Goal: Ask a question: Seek information or help from site administrators or community

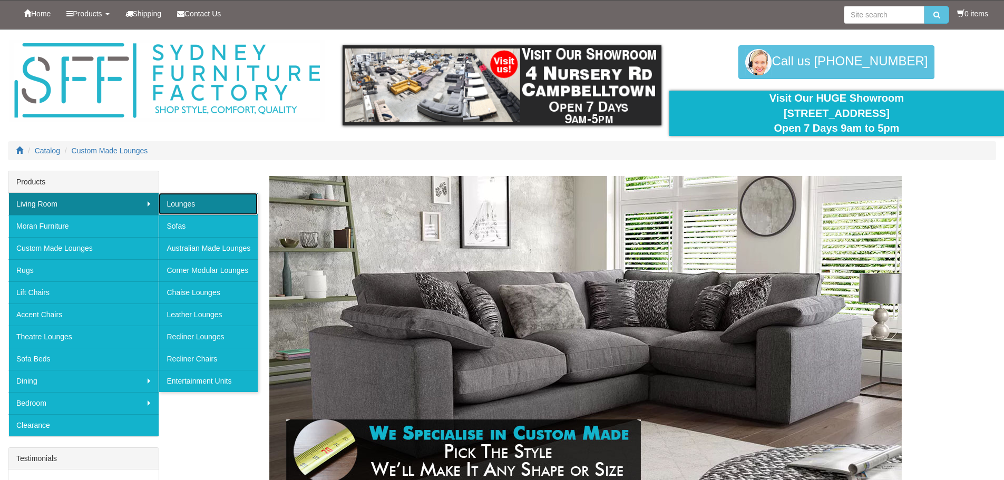
click at [179, 202] on link "Lounges" at bounding box center [208, 204] width 99 height 22
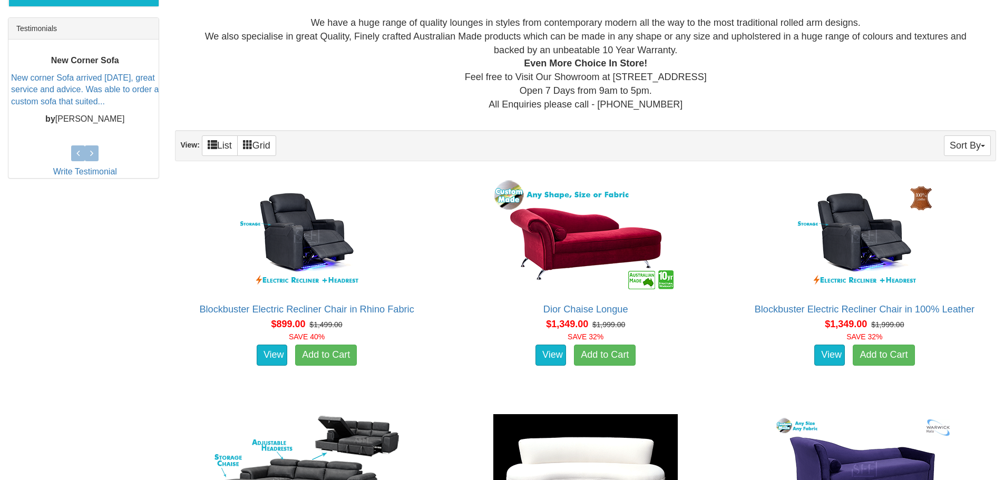
scroll to position [527, 0]
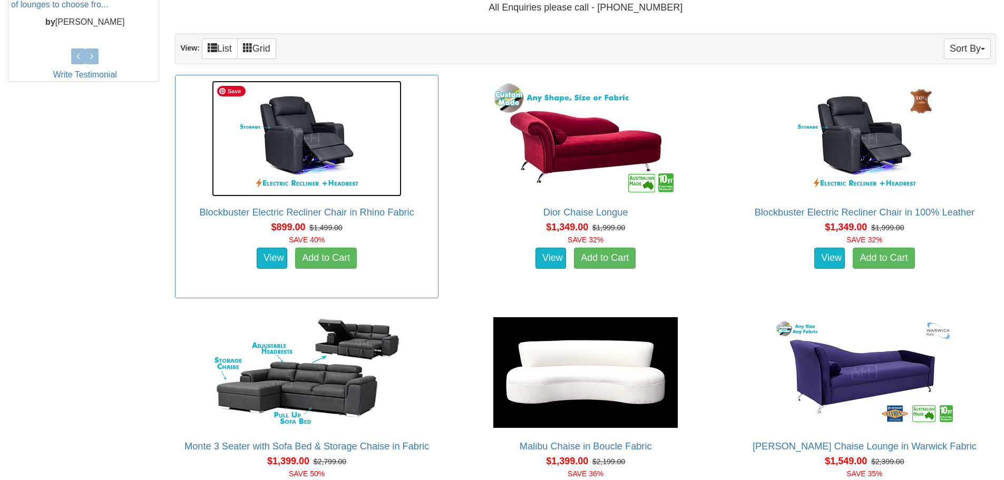
click at [316, 143] on img at bounding box center [307, 139] width 190 height 116
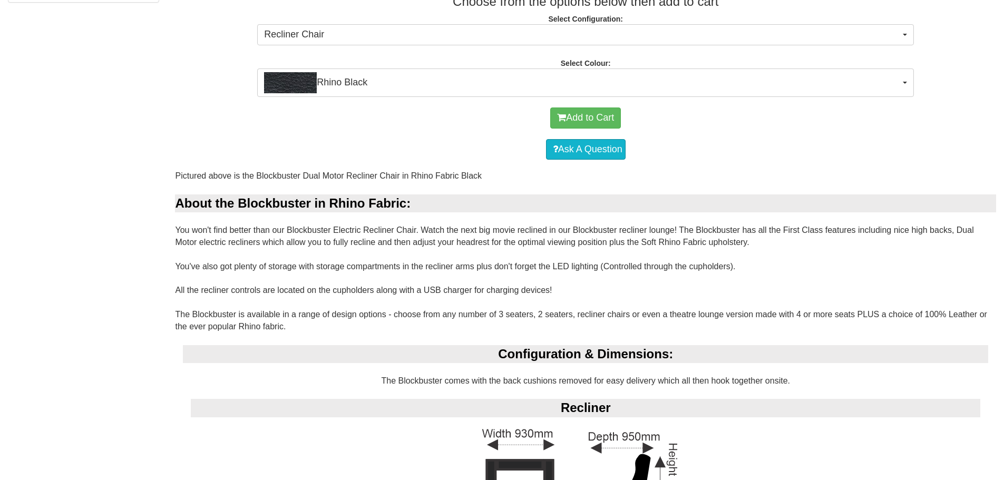
scroll to position [580, 0]
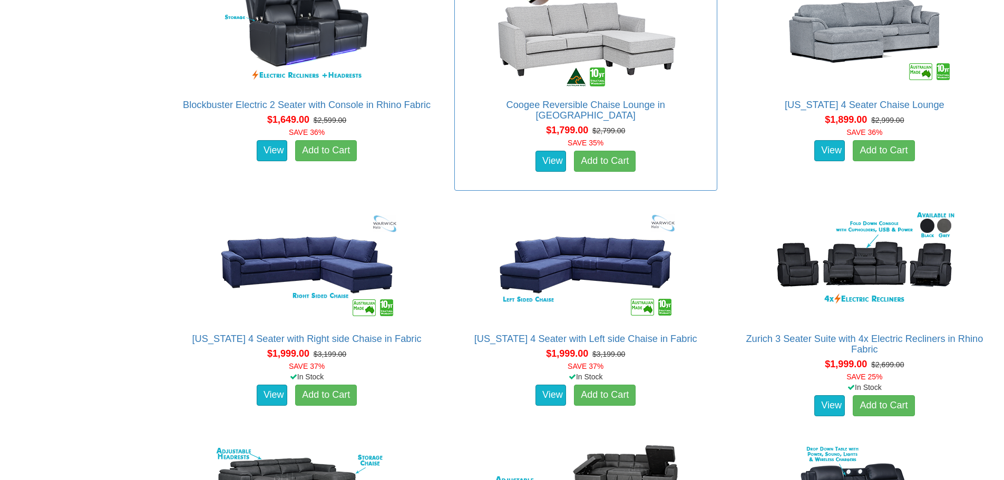
scroll to position [1340, 0]
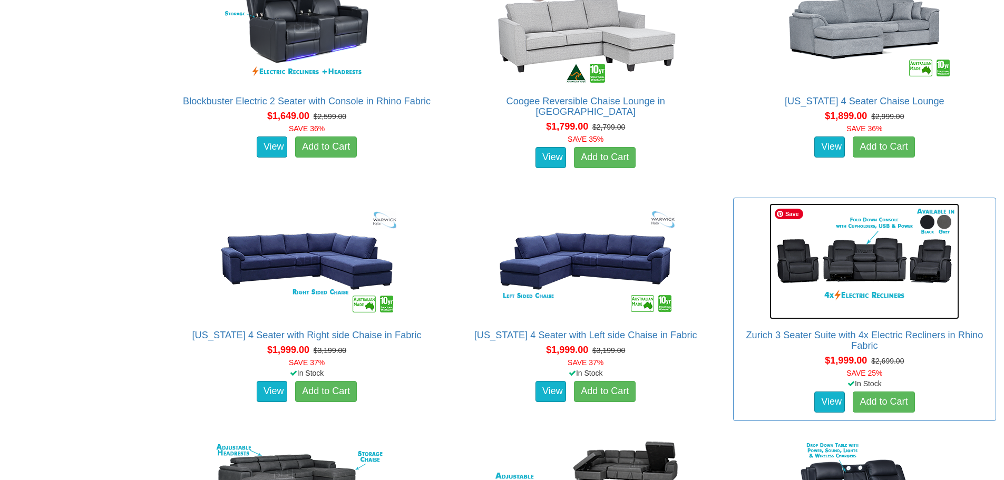
click at [878, 259] on img at bounding box center [864, 261] width 190 height 116
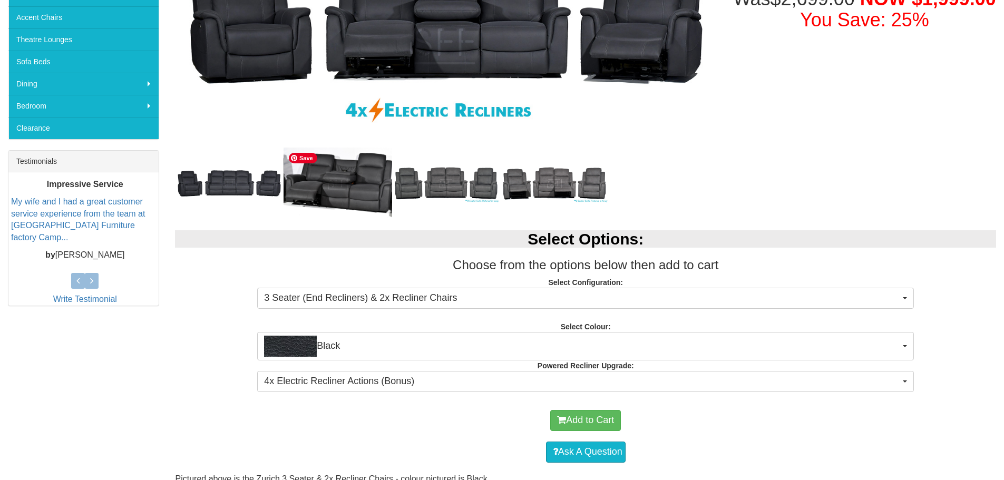
scroll to position [316, 0]
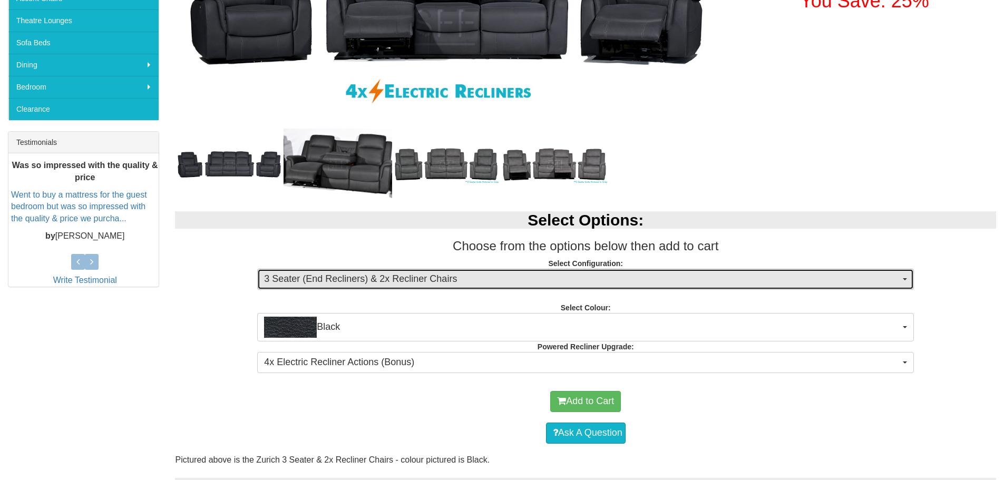
click at [360, 278] on span "3 Seater (End Recliners) & 2x Recliner Chairs" at bounding box center [582, 279] width 636 height 14
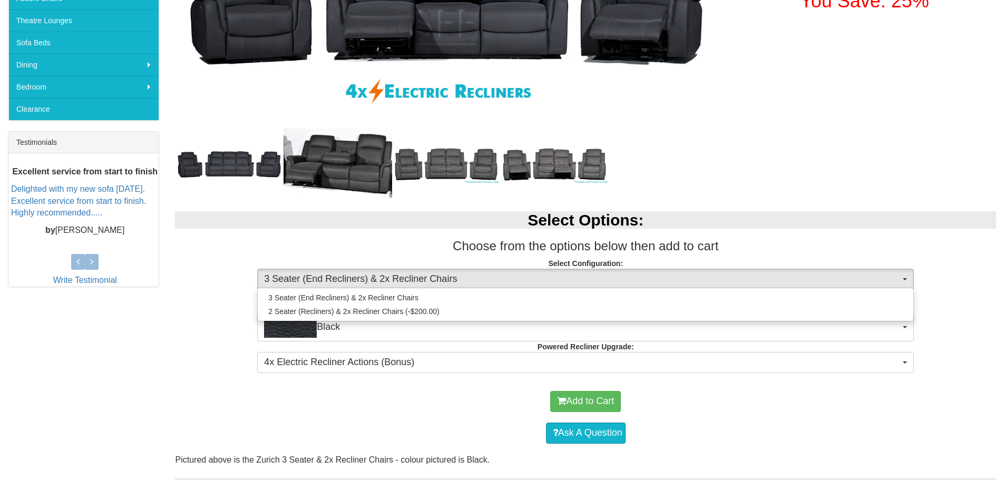
click at [203, 318] on div "Select Options: Choose from the options below then add to cart Select Configura…" at bounding box center [585, 291] width 837 height 180
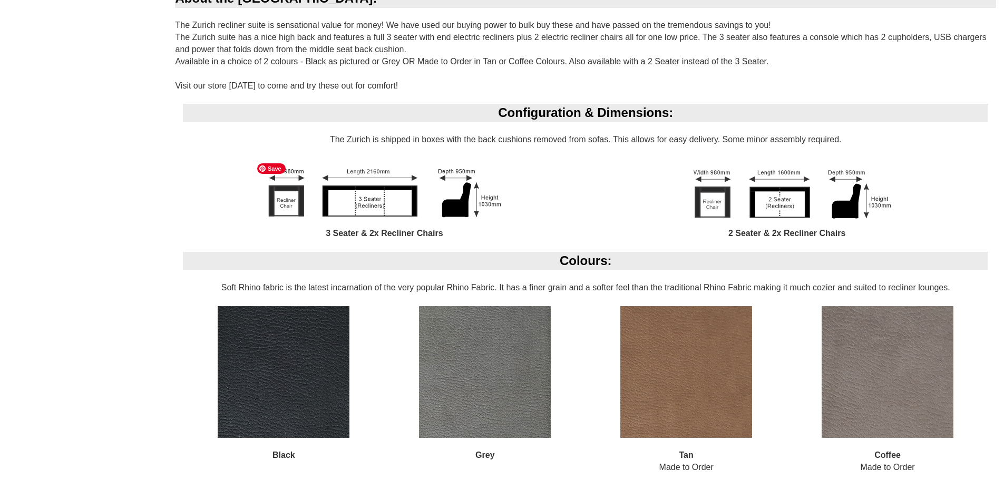
scroll to position [790, 0]
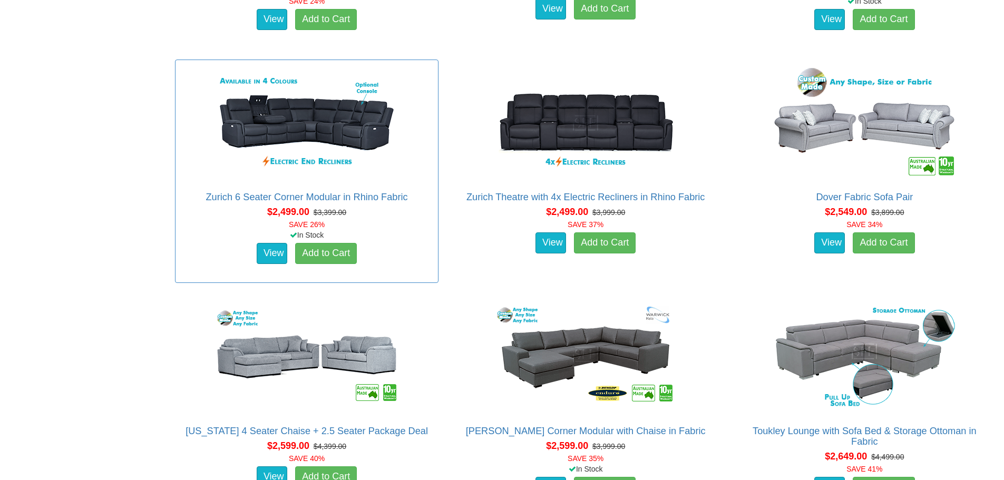
scroll to position [2393, 0]
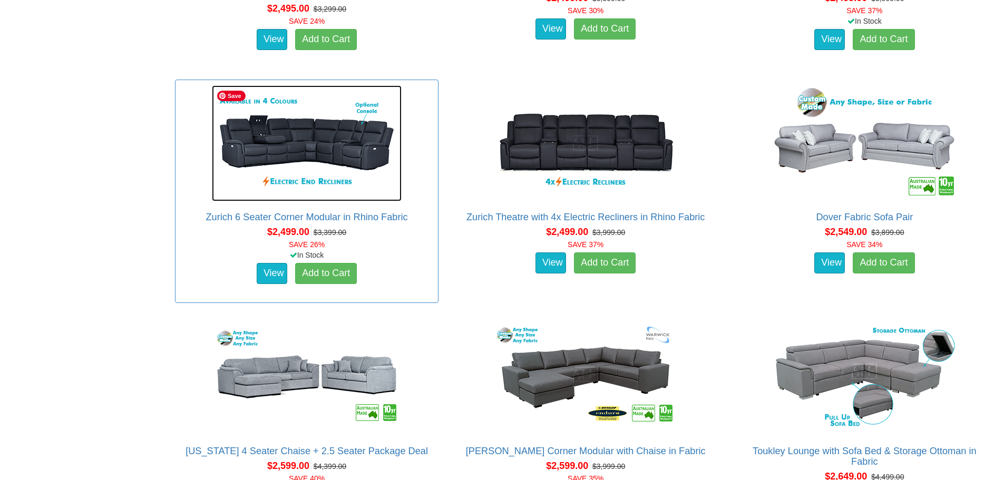
click at [291, 170] on img at bounding box center [307, 143] width 190 height 116
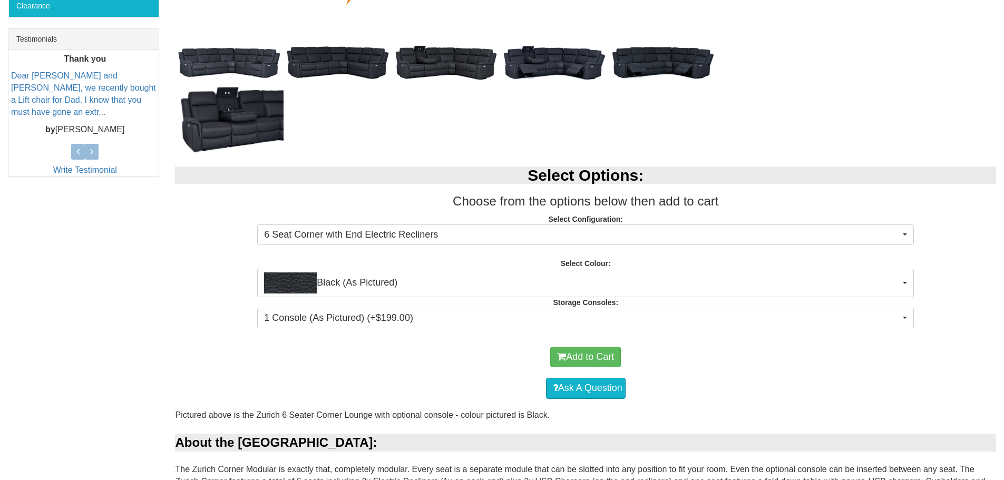
scroll to position [421, 0]
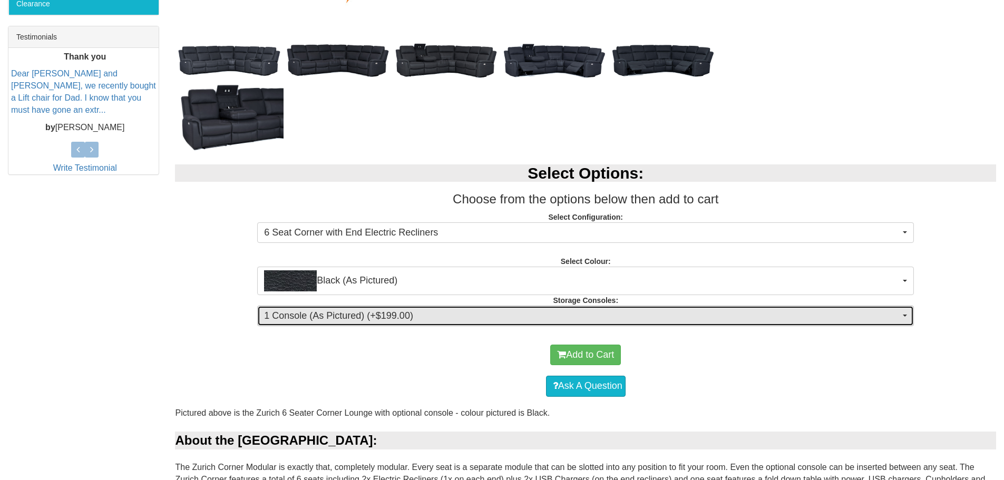
click at [474, 315] on span "1 Console (As Pictured) (+$199.00)" at bounding box center [582, 316] width 636 height 14
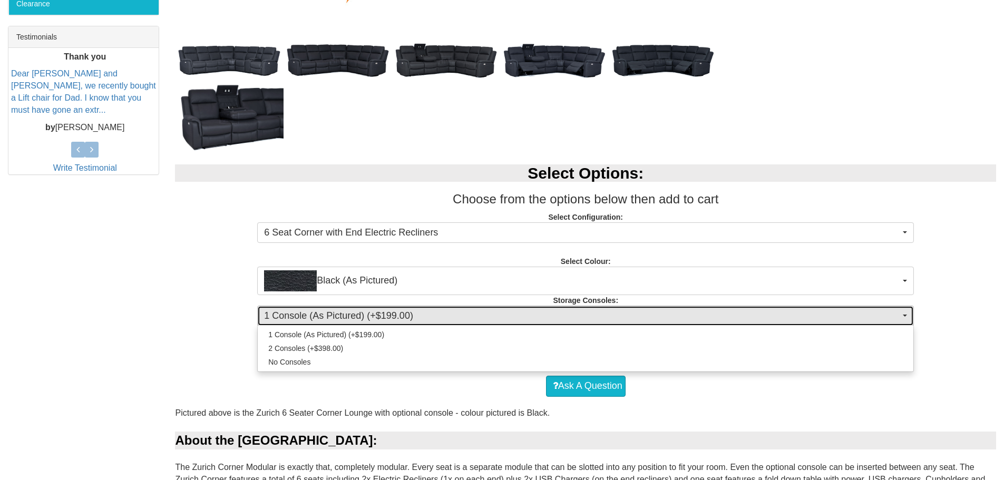
click at [474, 315] on span "1 Console (As Pictured) (+$199.00)" at bounding box center [582, 316] width 636 height 14
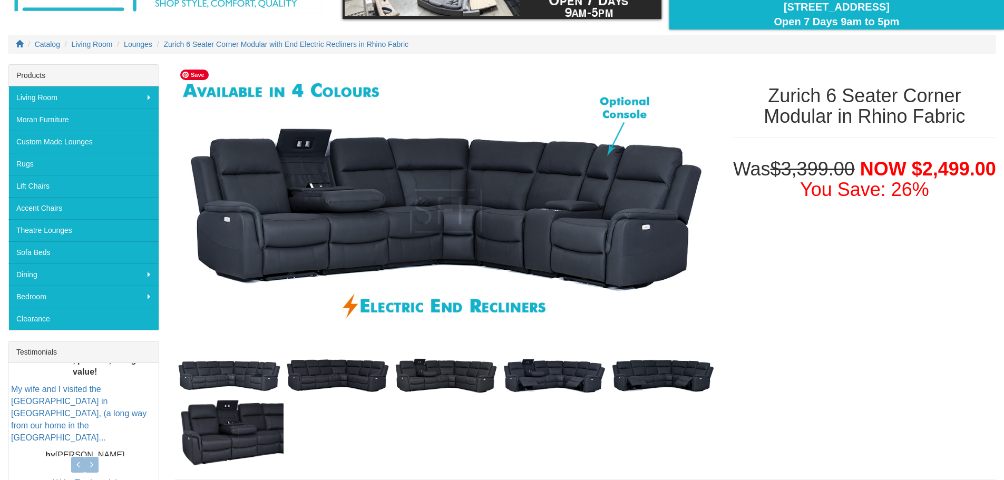
scroll to position [0, 0]
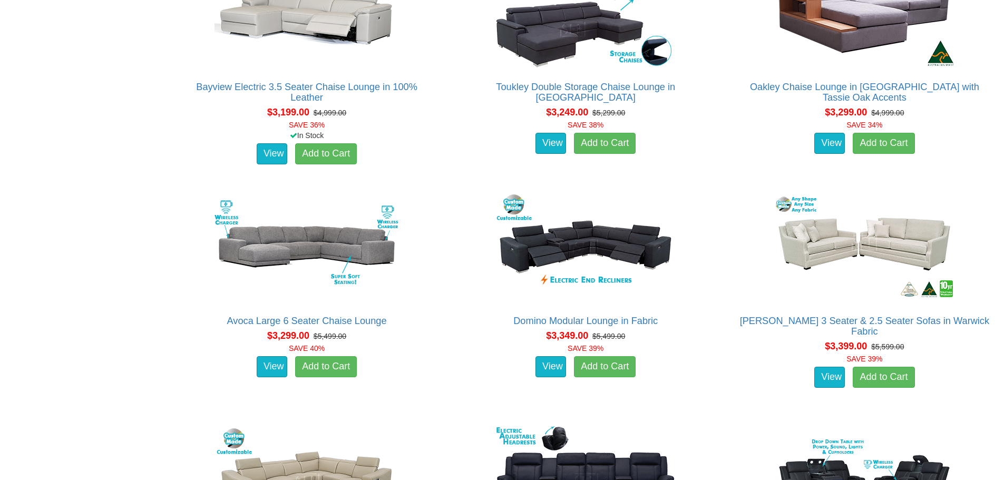
scroll to position [4870, 0]
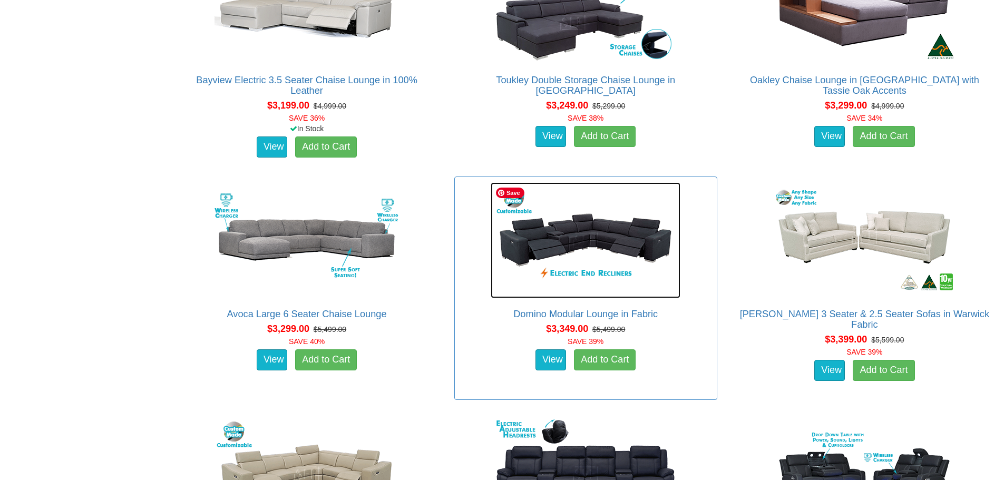
click at [592, 229] on img at bounding box center [585, 240] width 190 height 116
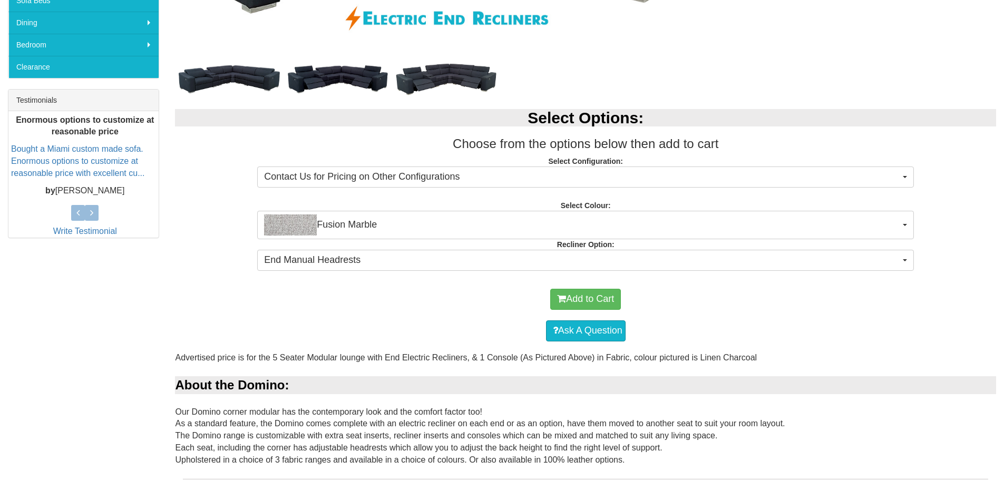
scroll to position [369, 0]
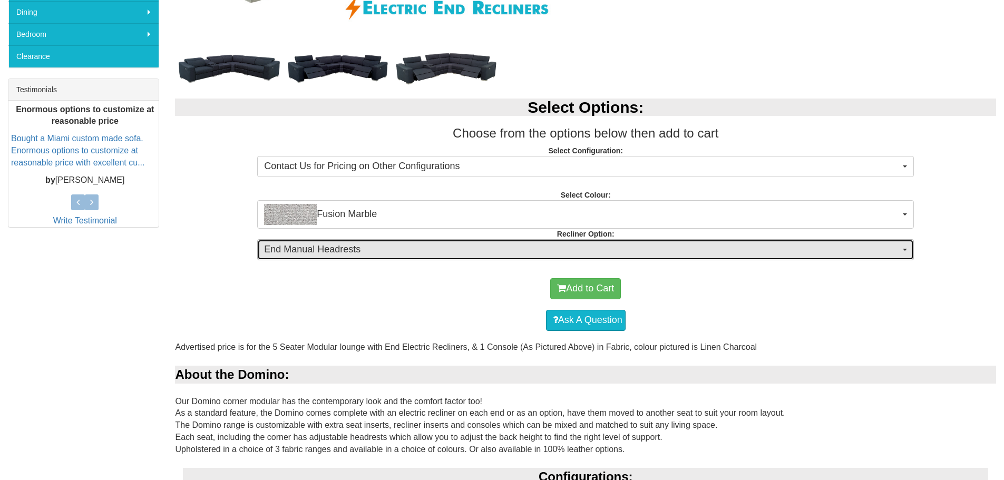
click at [541, 256] on span "End Manual Headrests" at bounding box center [582, 250] width 636 height 14
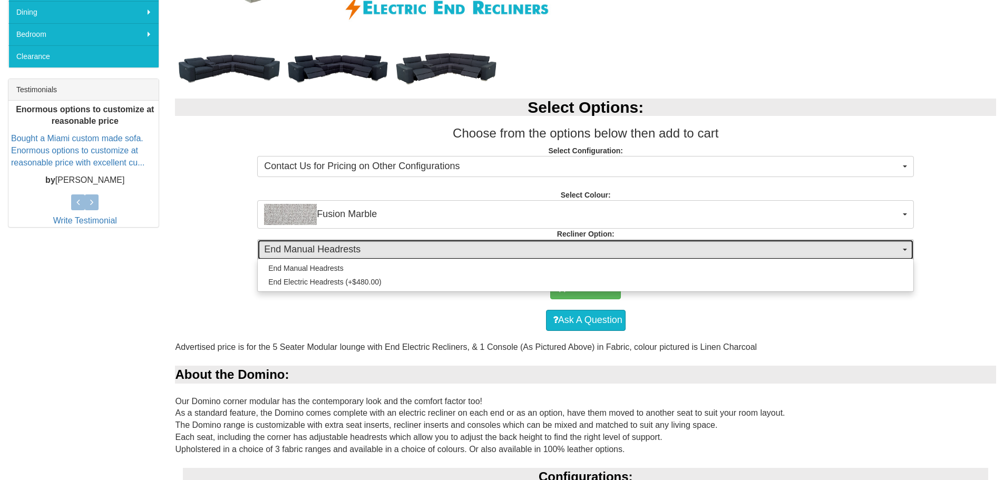
click at [541, 256] on span "End Manual Headrests" at bounding box center [582, 250] width 636 height 14
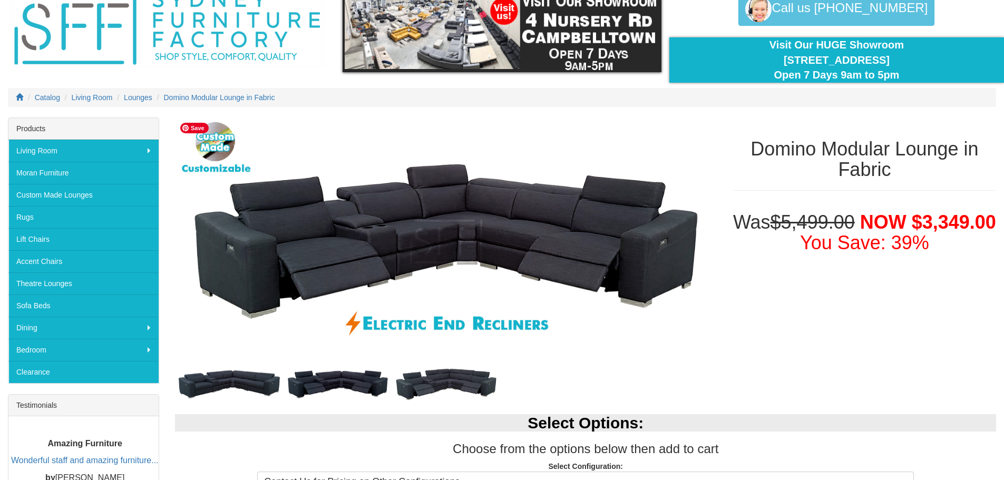
scroll to position [53, 0]
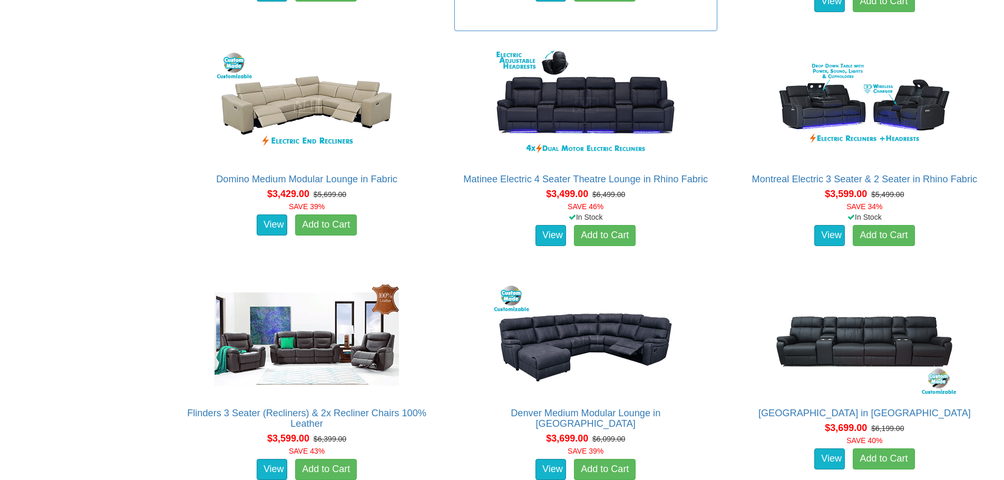
scroll to position [5291, 0]
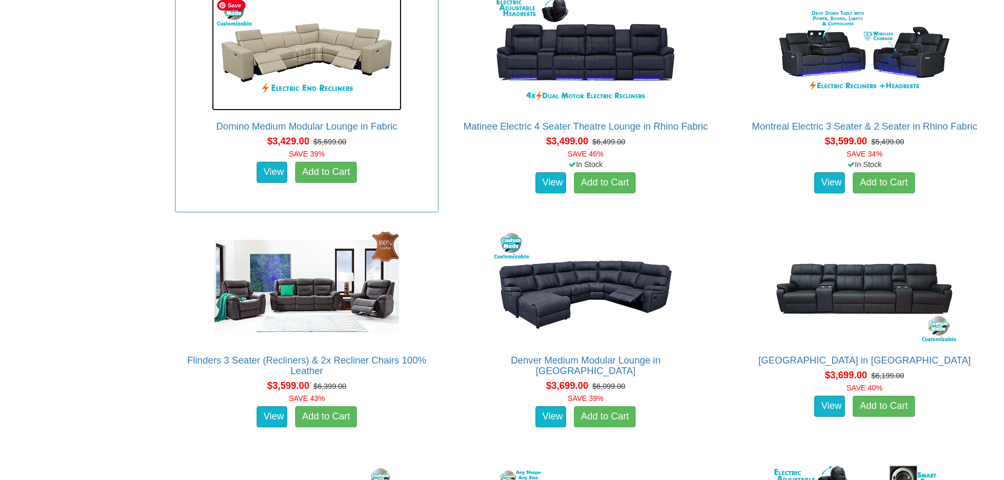
click at [339, 53] on img at bounding box center [307, 53] width 190 height 116
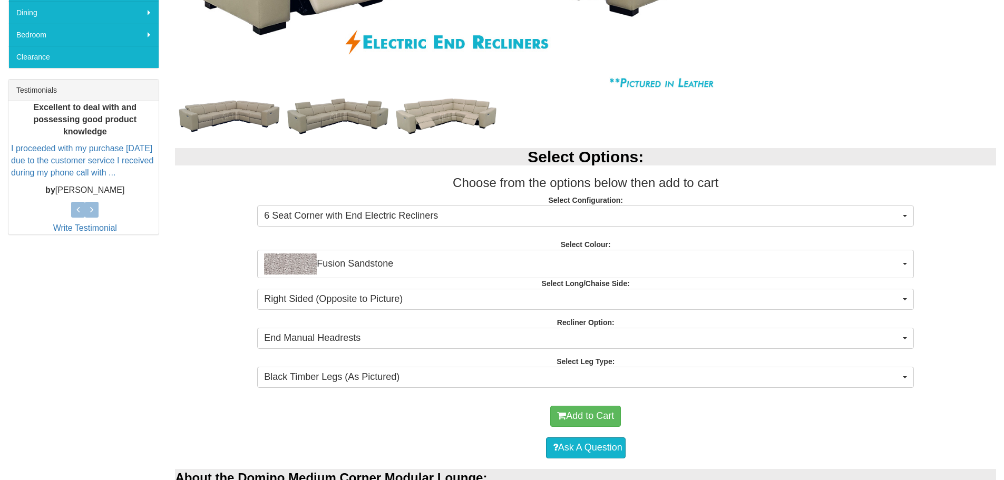
scroll to position [369, 0]
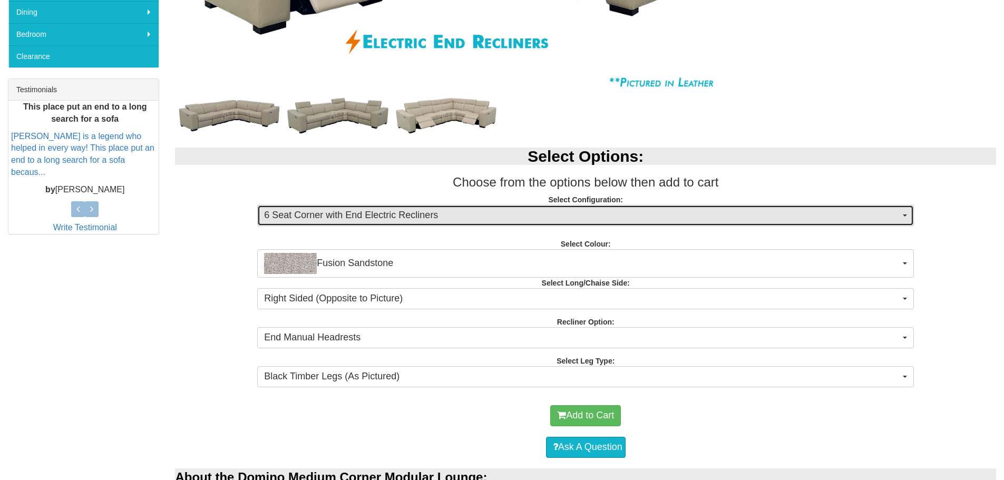
click at [379, 215] on span "6 Seat Corner with End Electric Recliners" at bounding box center [582, 216] width 636 height 14
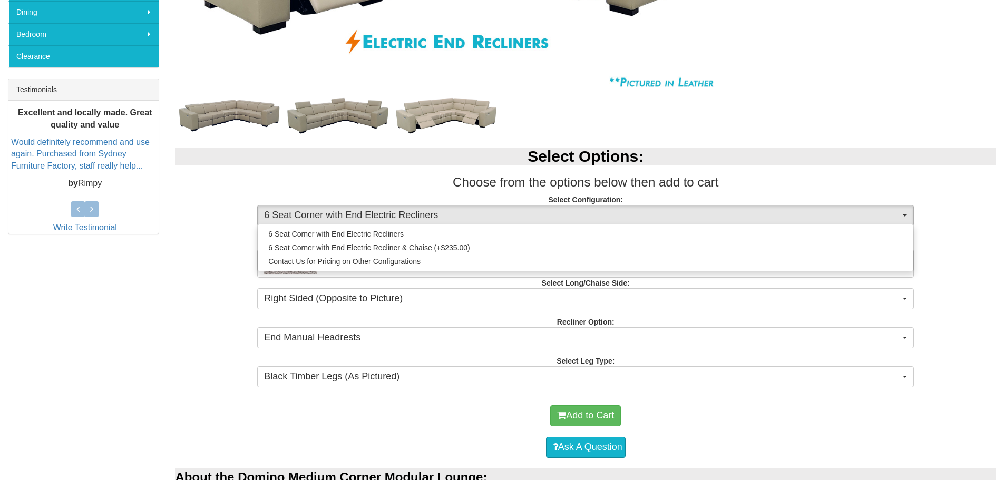
click at [392, 163] on h2 "Select Options:" at bounding box center [585, 156] width 821 height 17
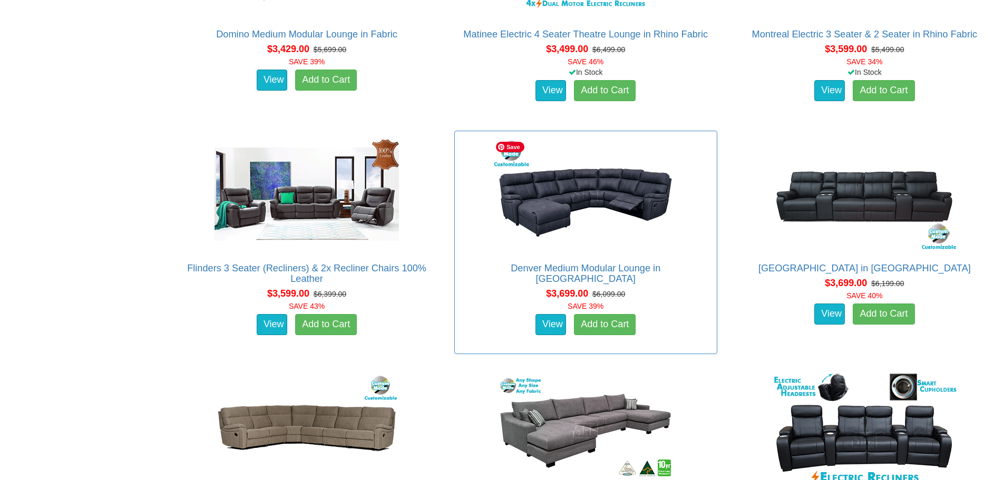
scroll to position [5396, 0]
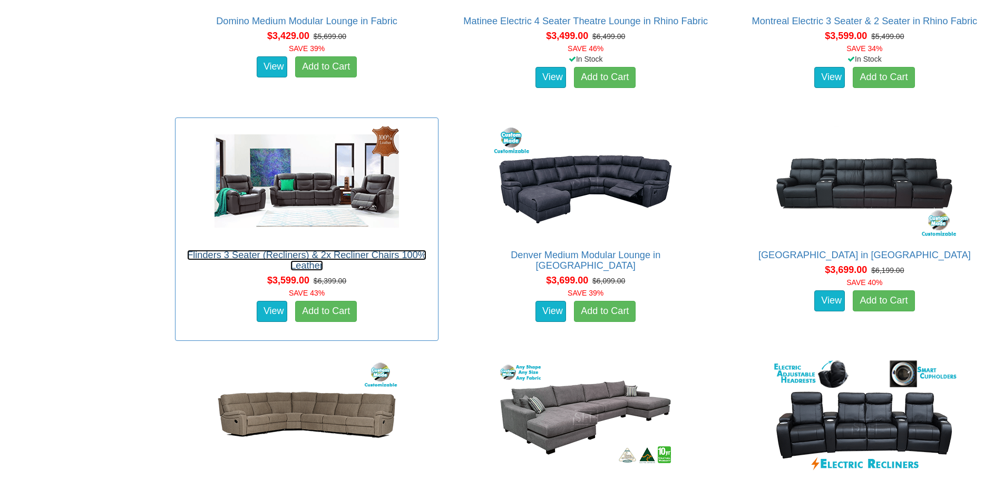
click at [273, 256] on link "Flinders 3 Seater (Recliners) & 2x Recliner Chairs 100% Leather" at bounding box center [306, 260] width 239 height 21
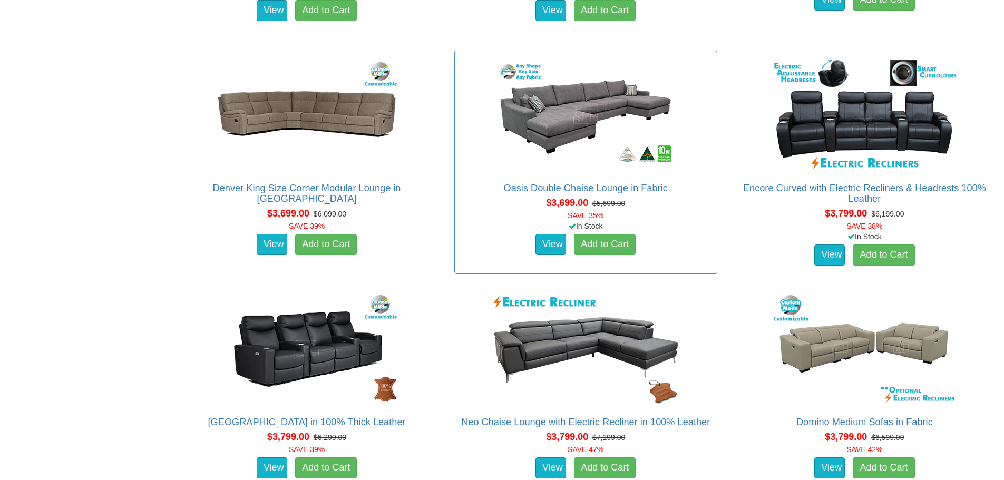
scroll to position [5713, 0]
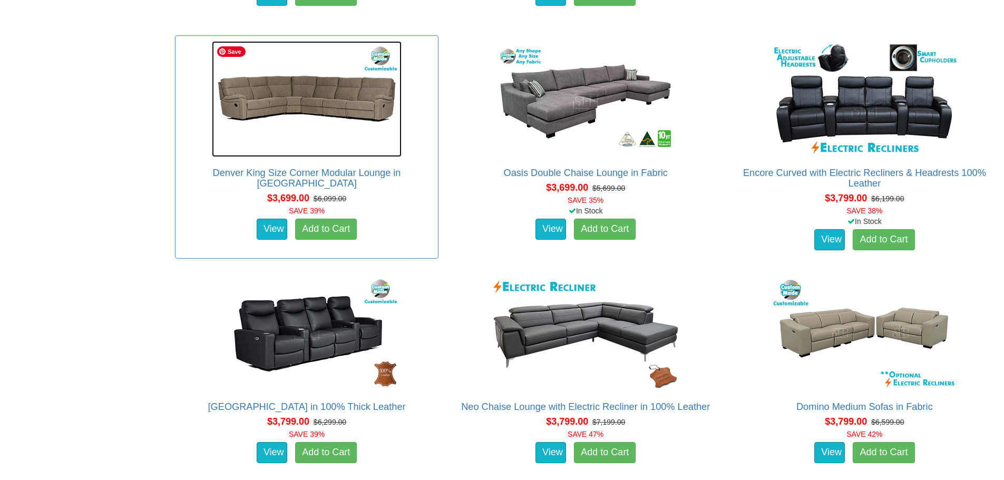
click at [317, 107] on img at bounding box center [307, 99] width 190 height 116
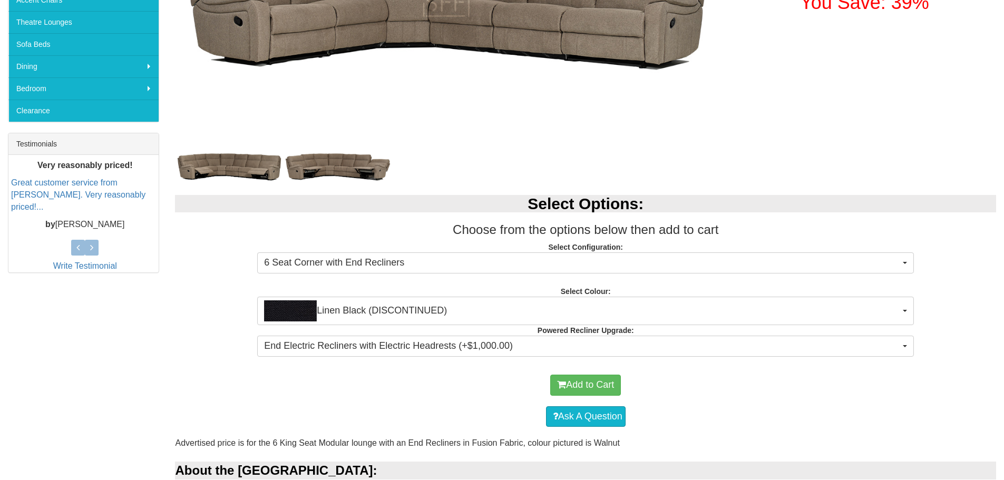
scroll to position [316, 0]
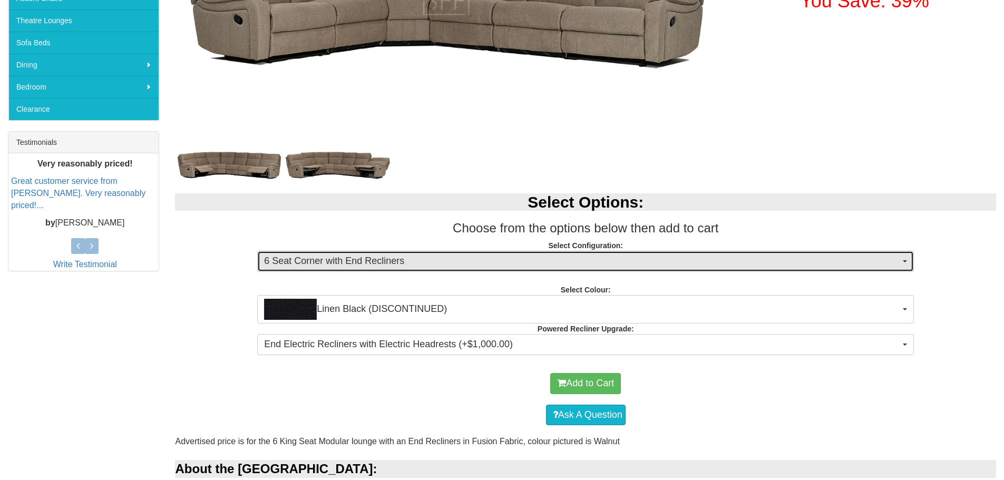
click at [355, 264] on span "6 Seat Corner with End Recliners" at bounding box center [582, 261] width 636 height 14
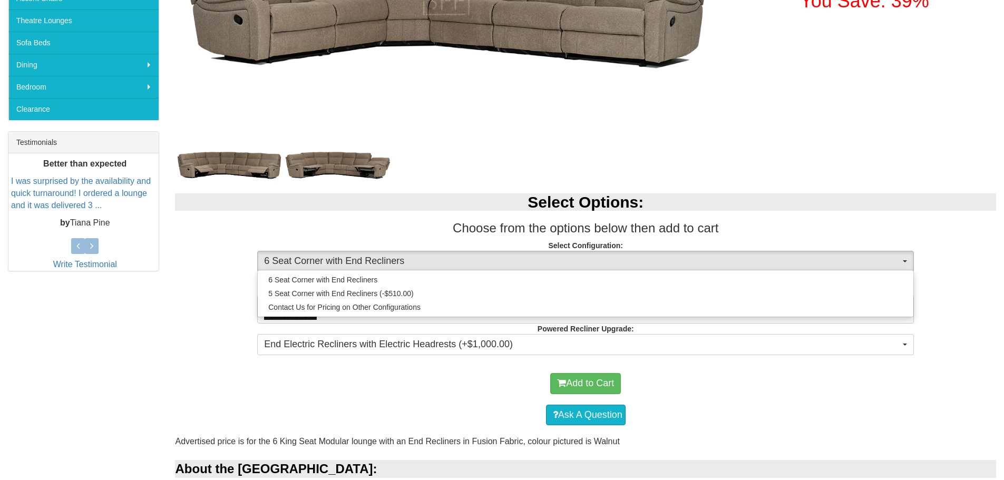
click at [220, 286] on div "Select Options: Choose from the options below then add to cart Select Configura…" at bounding box center [585, 273] width 837 height 180
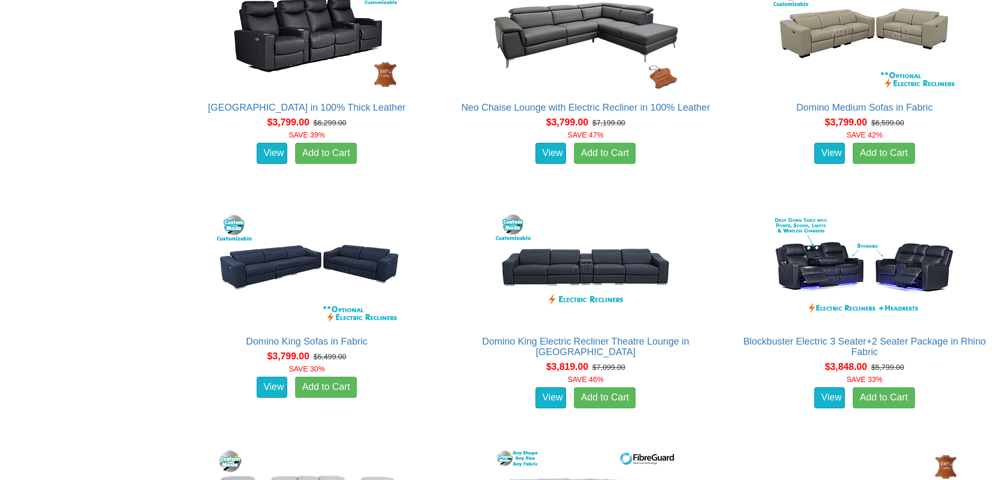
scroll to position [6024, 0]
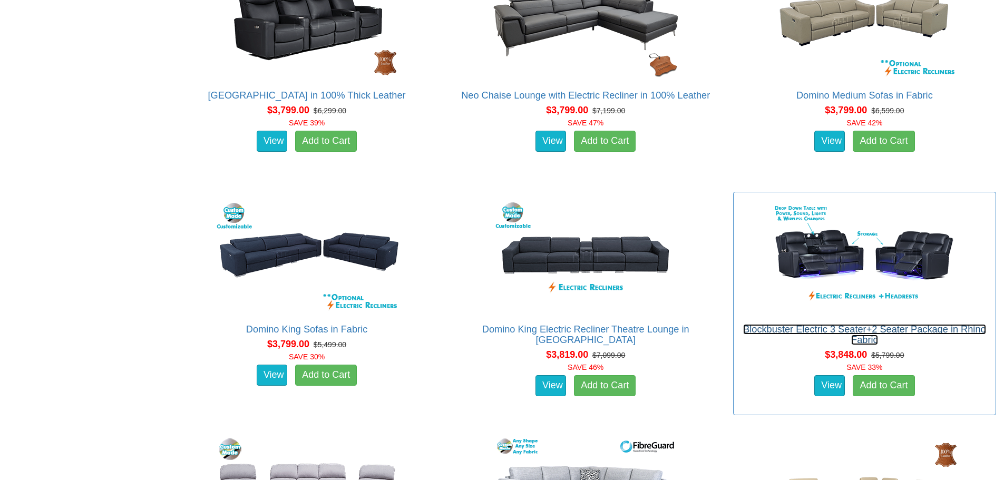
click at [879, 326] on link "Blockbuster Electric 3 Seater+2 Seater Package in Rhino Fabric" at bounding box center [864, 334] width 243 height 21
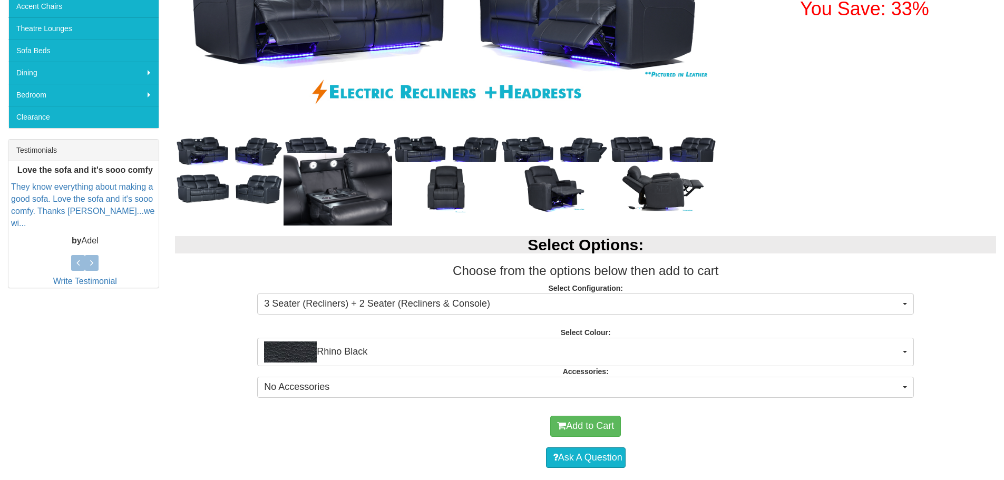
scroll to position [316, 0]
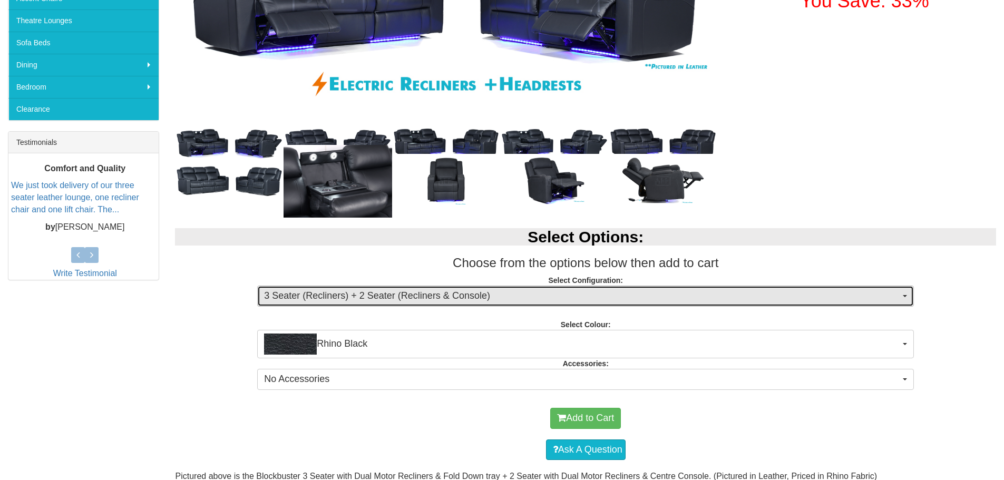
click at [474, 298] on span "3 Seater (Recliners) + 2 Seater (Recliners & Console)" at bounding box center [582, 296] width 636 height 14
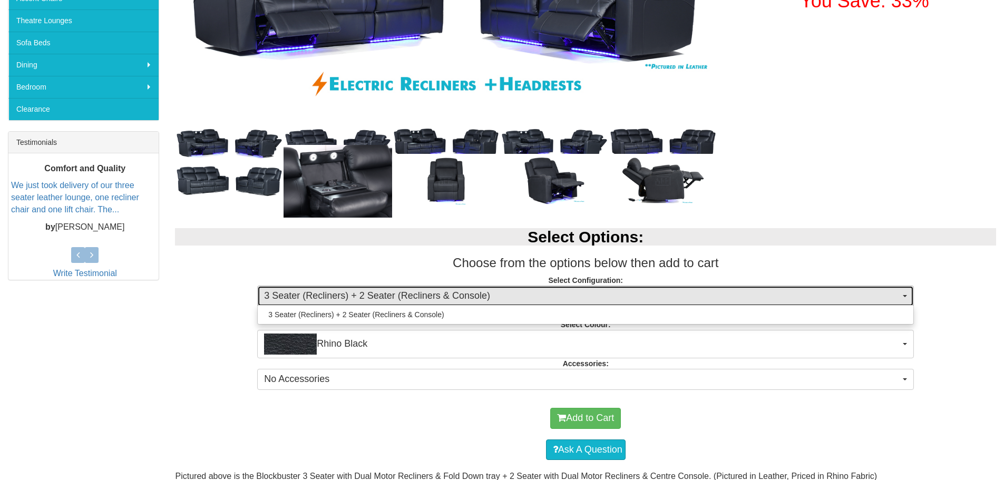
click at [474, 298] on span "3 Seater (Recliners) + 2 Seater (Recliners & Console)" at bounding box center [582, 296] width 636 height 14
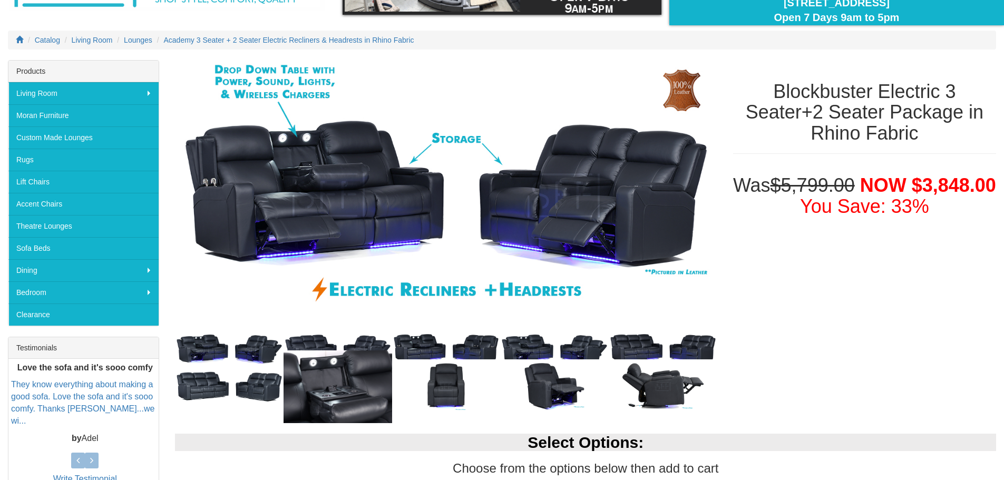
scroll to position [105, 0]
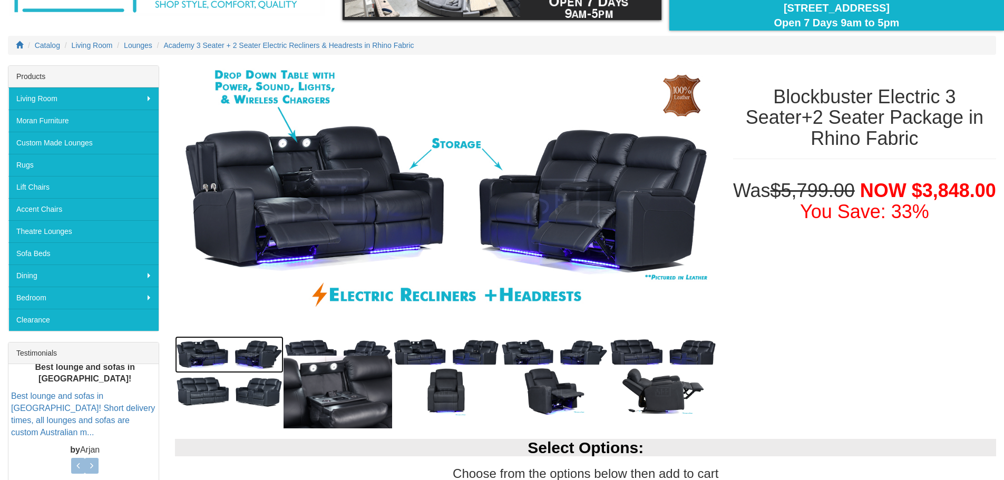
click at [234, 350] on img at bounding box center [229, 354] width 109 height 37
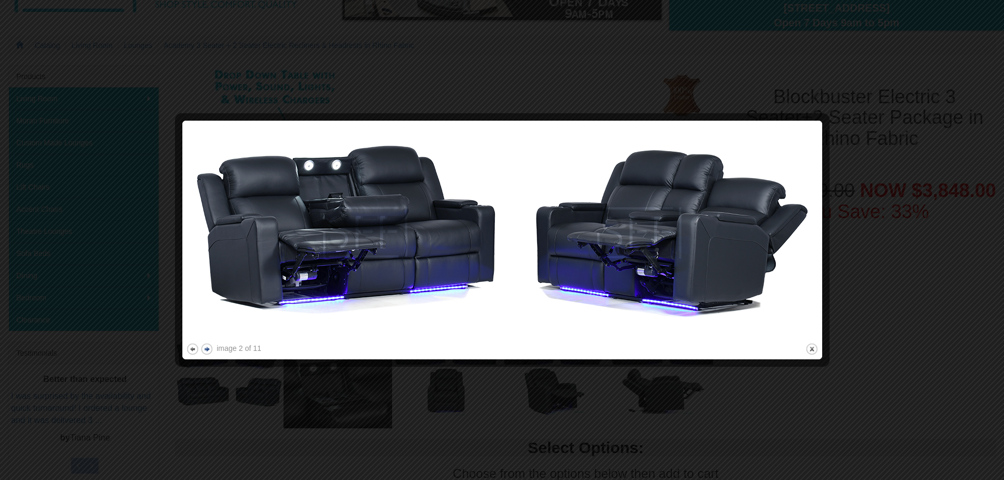
click at [205, 349] on button "next" at bounding box center [206, 348] width 13 height 13
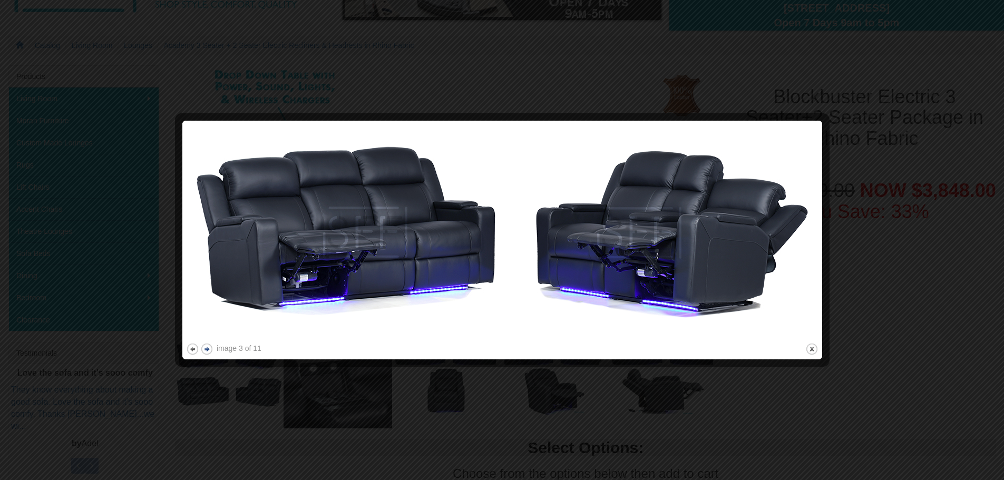
click at [206, 349] on button "next" at bounding box center [206, 348] width 13 height 13
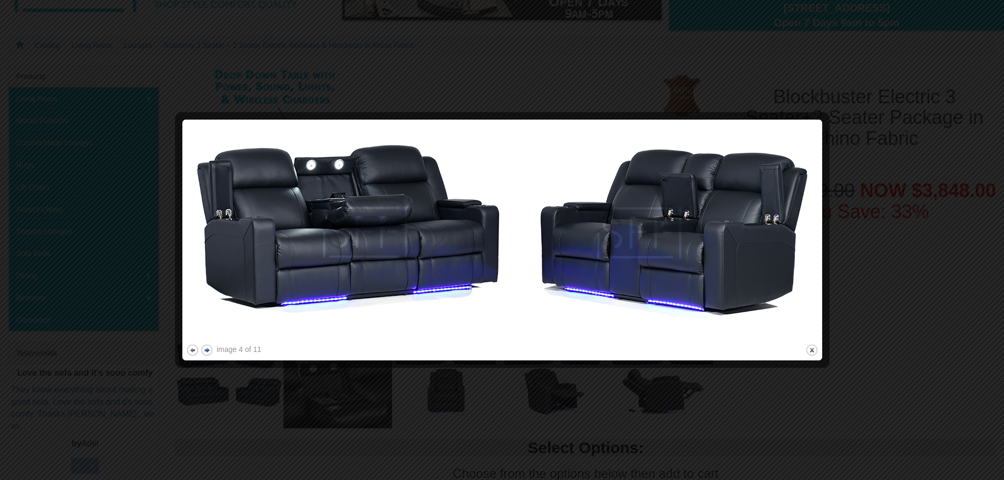
click at [206, 349] on button "next" at bounding box center [206, 350] width 13 height 13
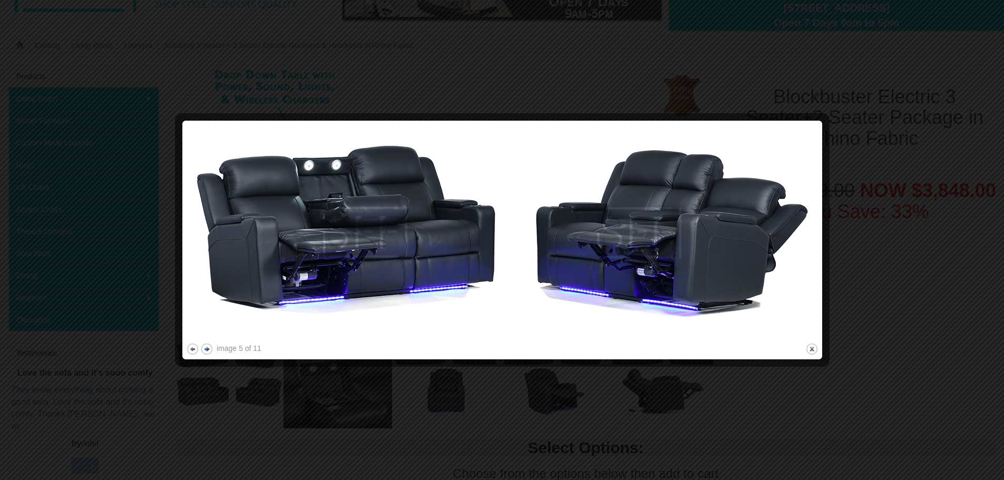
click at [206, 349] on button "next" at bounding box center [206, 348] width 13 height 13
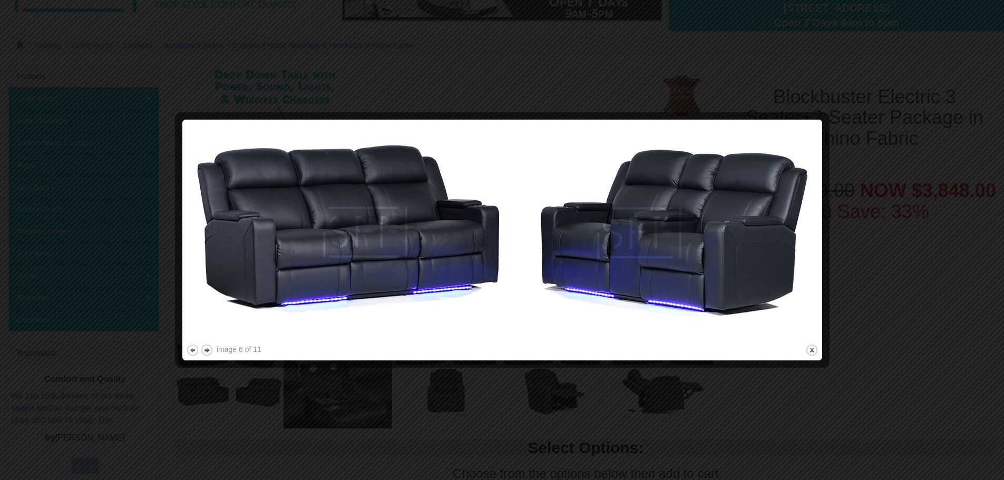
click at [206, 349] on button "next" at bounding box center [206, 350] width 13 height 13
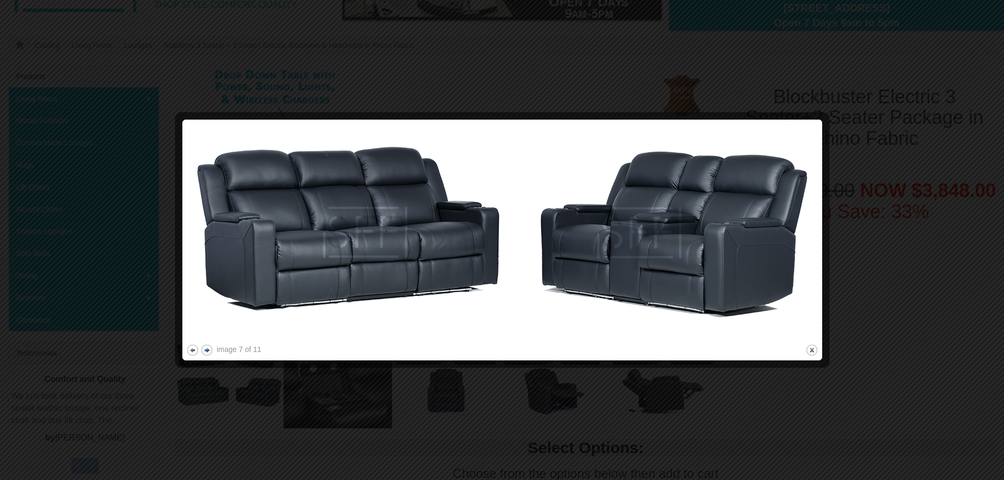
click at [206, 349] on button "next" at bounding box center [206, 350] width 13 height 13
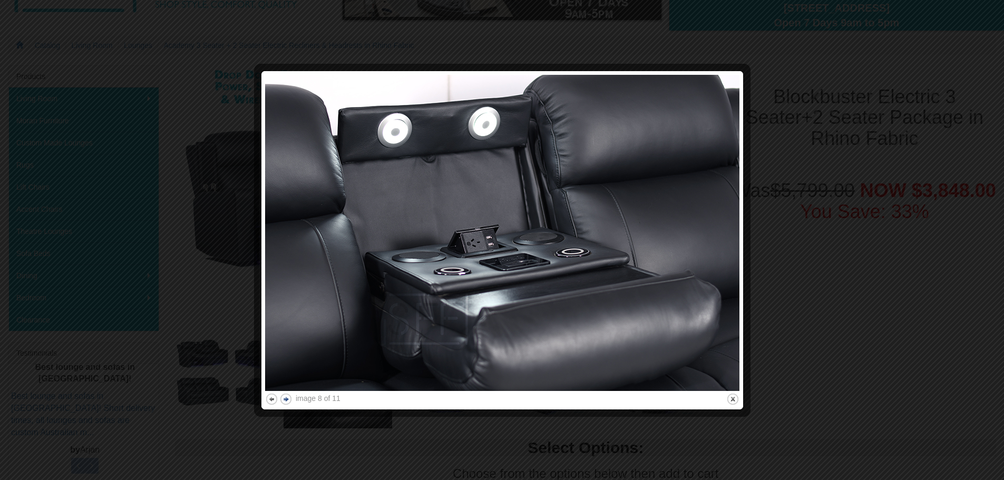
click at [281, 400] on button "next" at bounding box center [285, 398] width 13 height 13
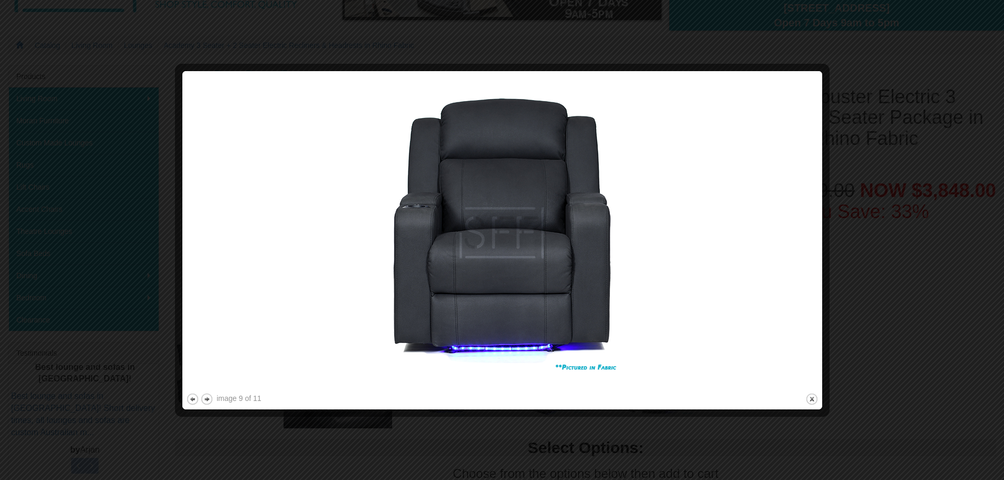
click at [281, 400] on div "image 9 of 11 previous next close" at bounding box center [502, 240] width 632 height 331
click at [207, 399] on button "next" at bounding box center [206, 398] width 13 height 13
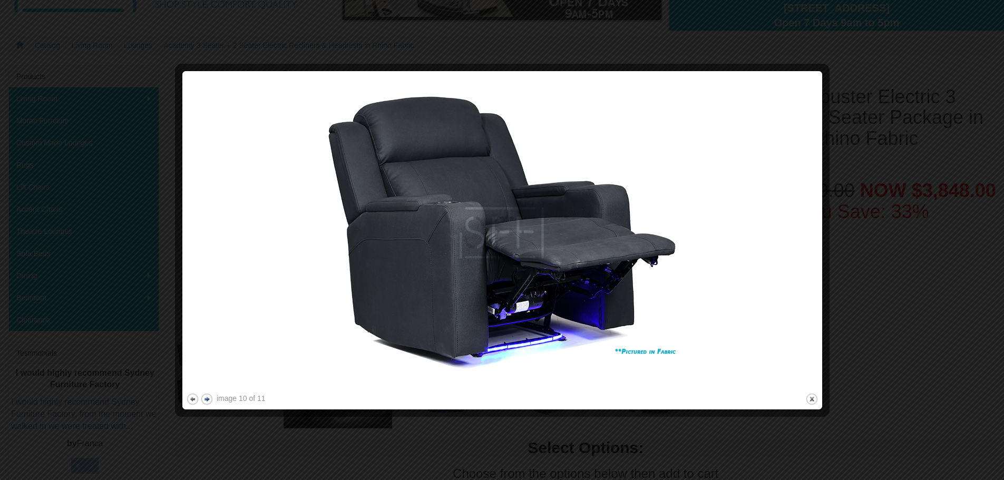
click at [207, 399] on button "next" at bounding box center [206, 398] width 13 height 13
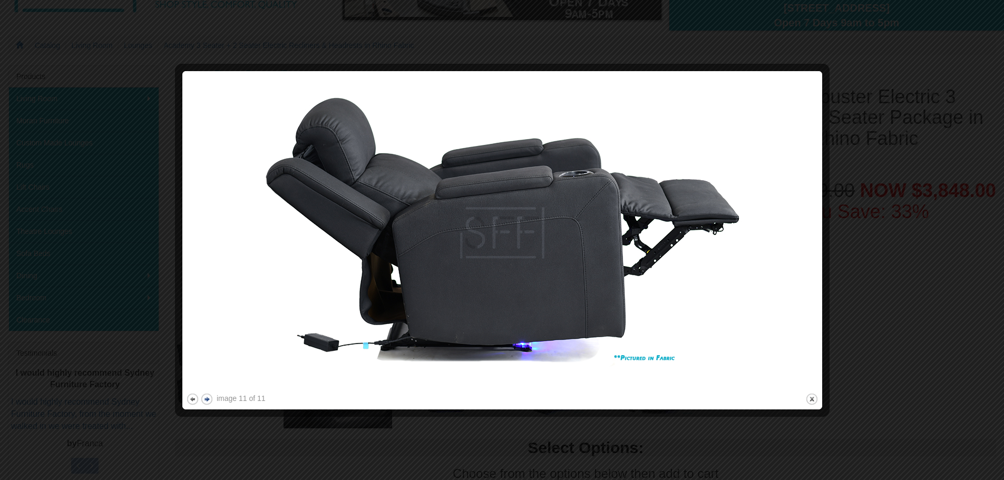
click at [207, 399] on button "next" at bounding box center [206, 398] width 13 height 13
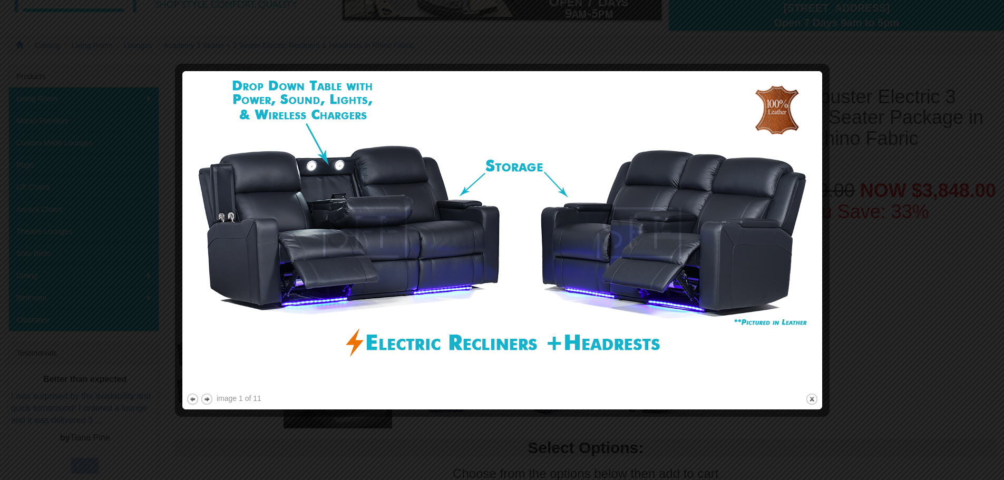
click at [852, 77] on div at bounding box center [502, 240] width 1004 height 480
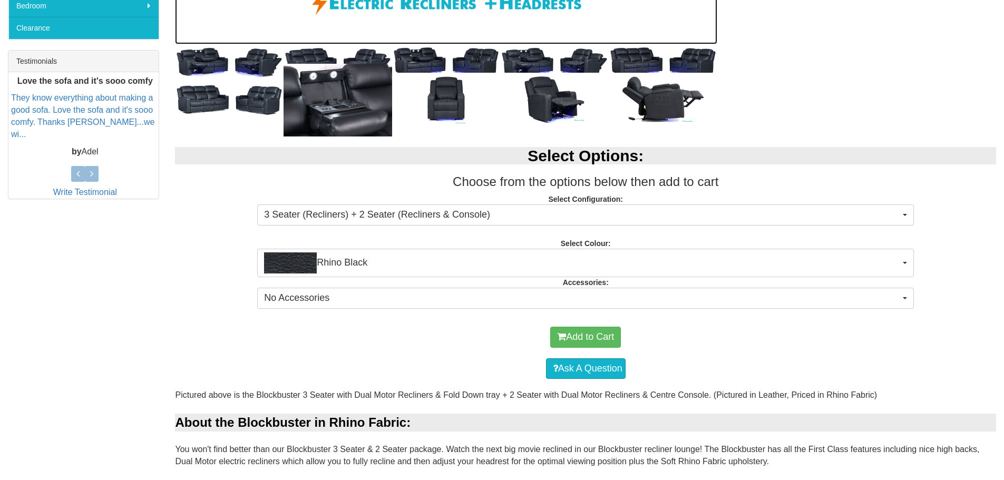
scroll to position [421, 0]
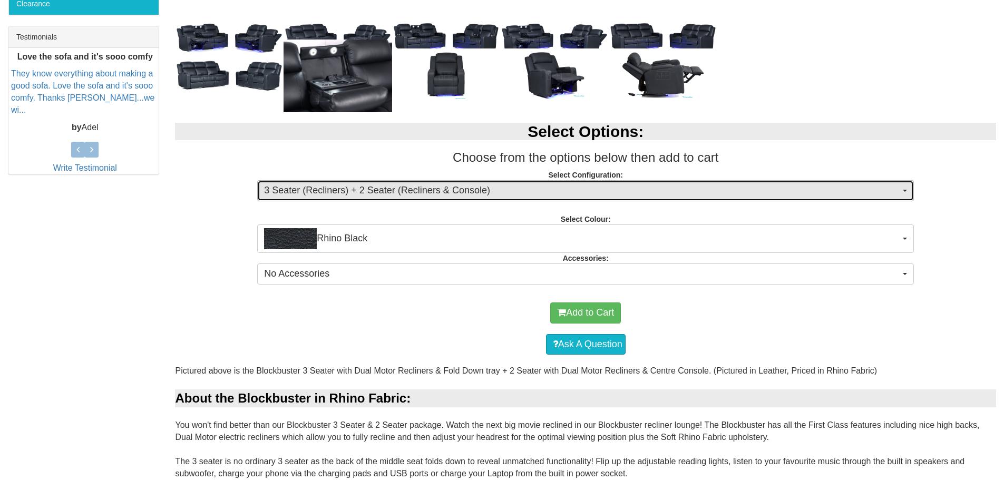
click at [371, 192] on span "3 Seater (Recliners) + 2 Seater (Recliners & Console)" at bounding box center [582, 191] width 636 height 14
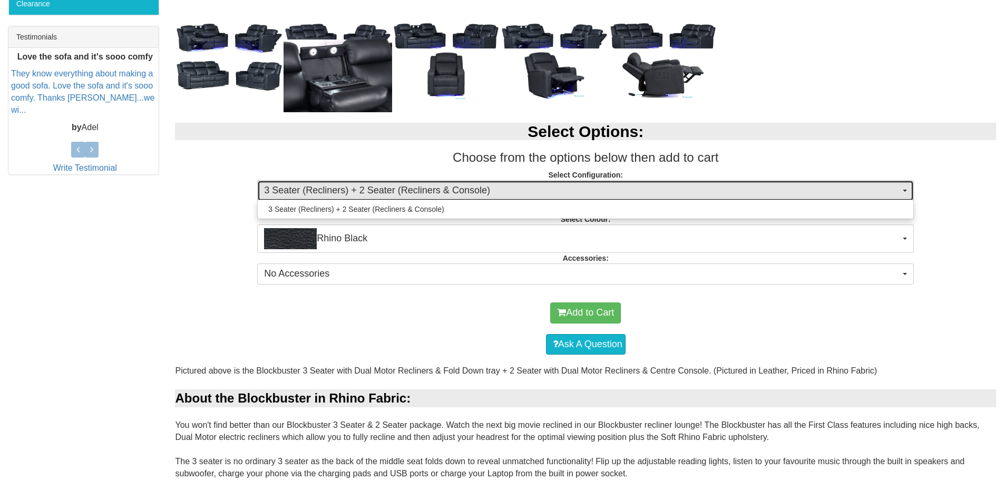
click at [371, 192] on span "3 Seater (Recliners) + 2 Seater (Recliners & Console)" at bounding box center [582, 191] width 636 height 14
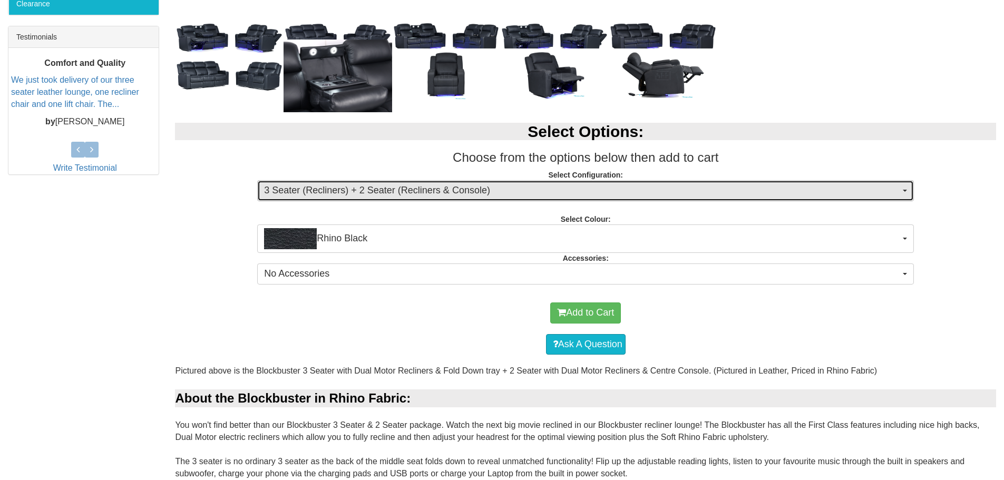
scroll to position [105, 0]
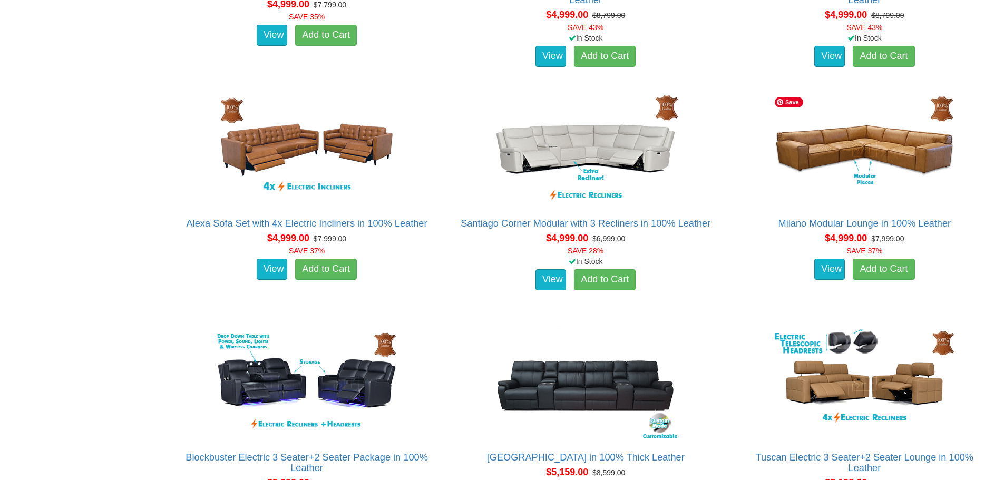
scroll to position [8026, 0]
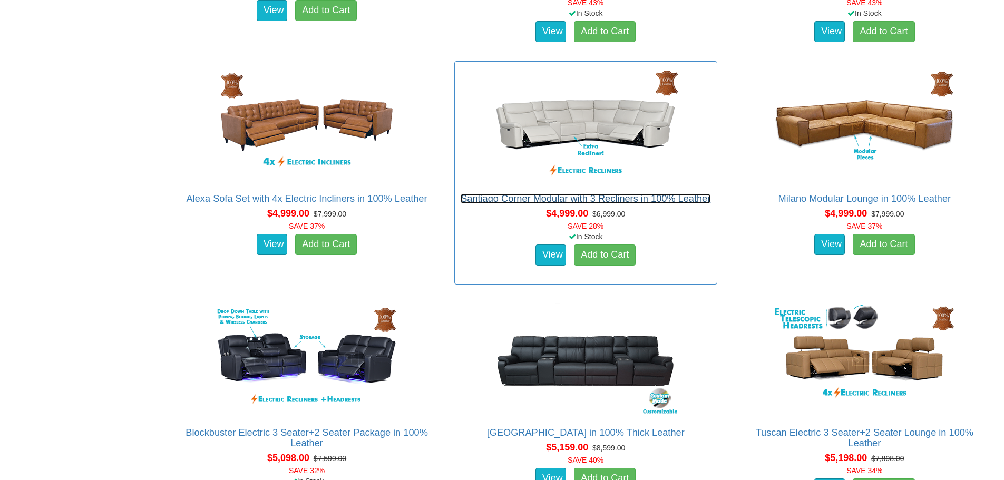
click at [652, 197] on link "Santiago Corner Modular with 3 Recliners in 100% Leather" at bounding box center [585, 198] width 250 height 11
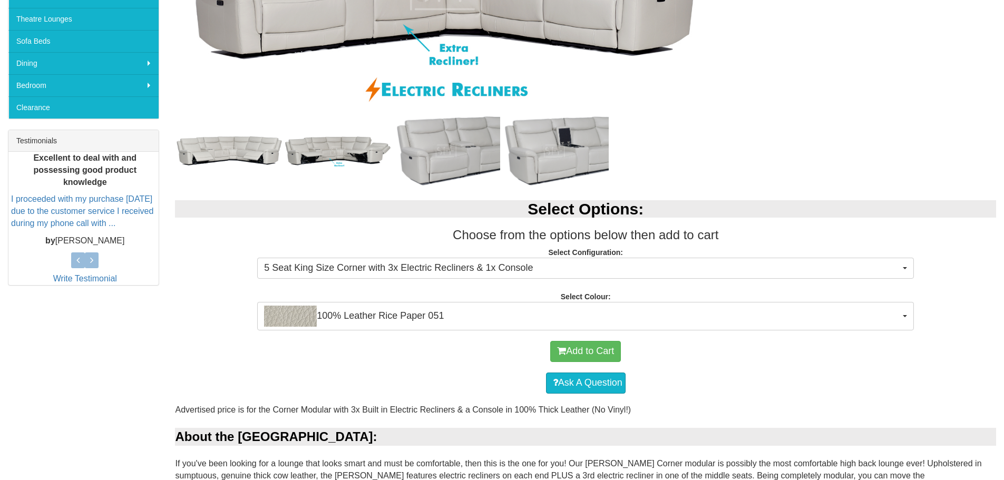
scroll to position [316, 0]
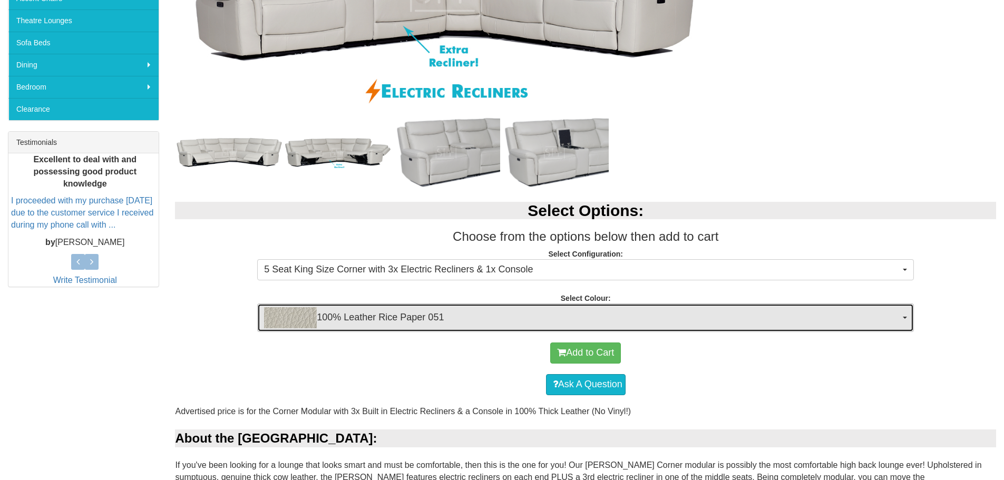
click at [611, 309] on span "100% Leather Rice Paper 051" at bounding box center [582, 317] width 636 height 21
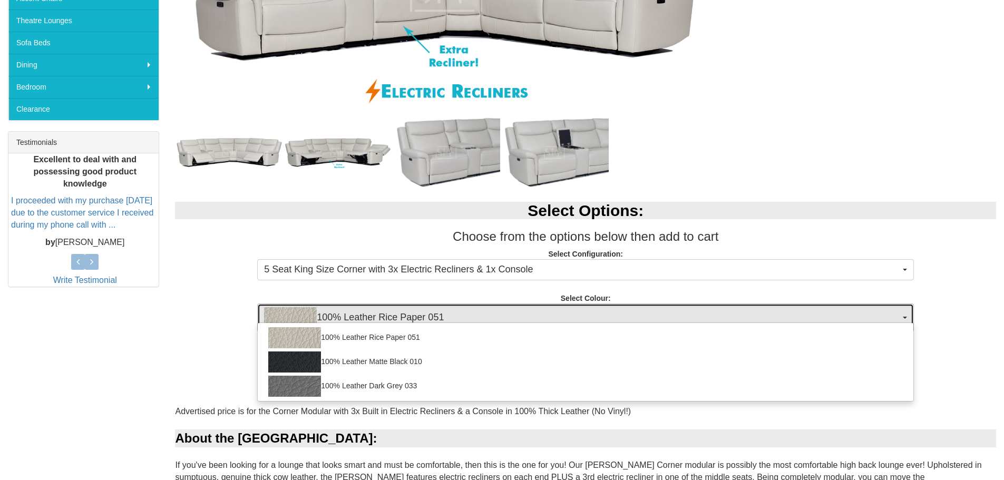
click at [611, 309] on span "100% Leather Rice Paper 051" at bounding box center [582, 317] width 636 height 21
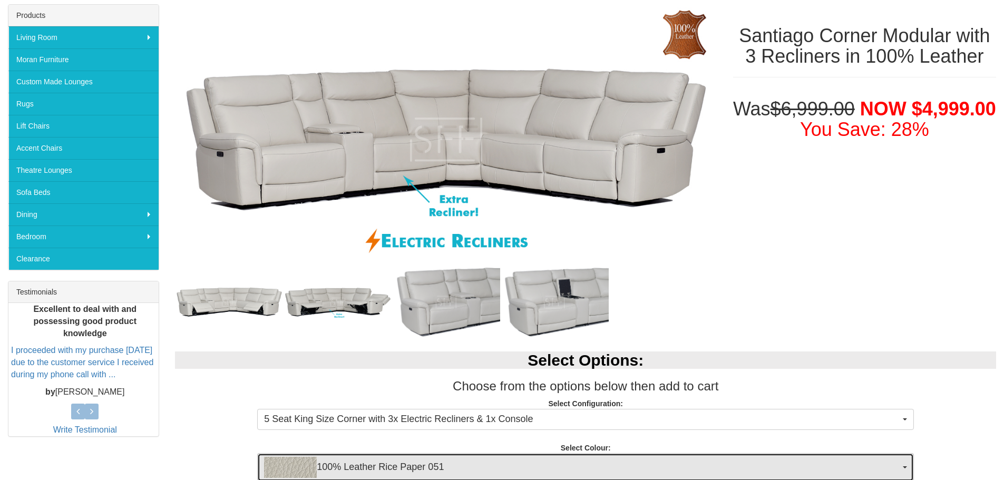
scroll to position [53, 0]
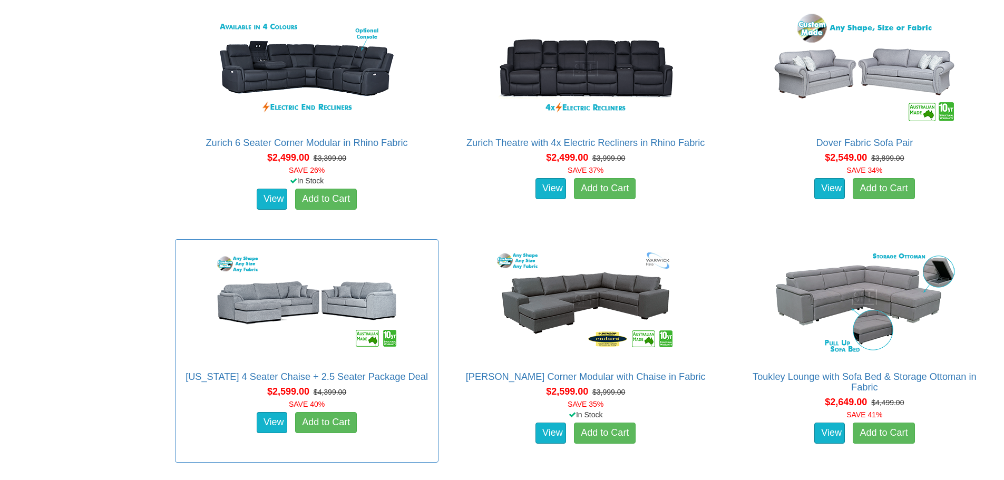
scroll to position [2336, 0]
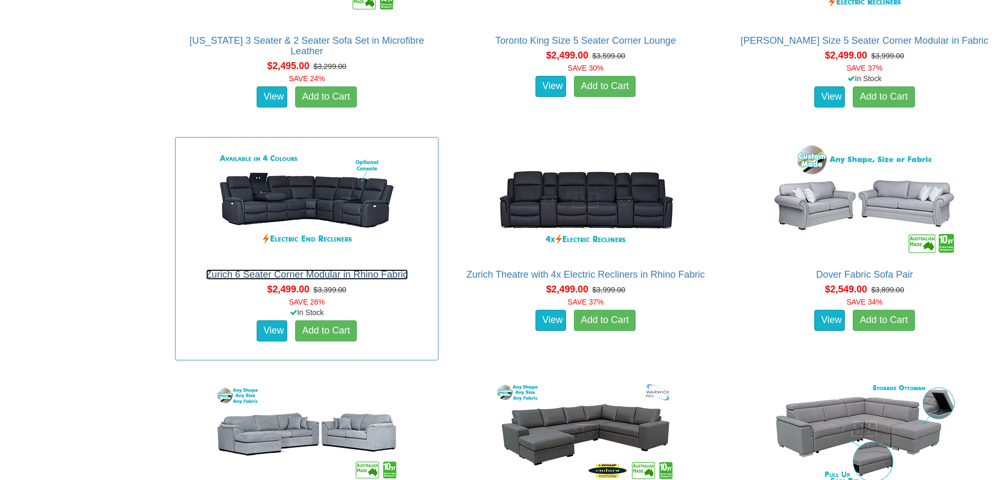
click at [292, 274] on link "Zurich 6 Seater Corner Modular in Rhino Fabric" at bounding box center [307, 274] width 202 height 11
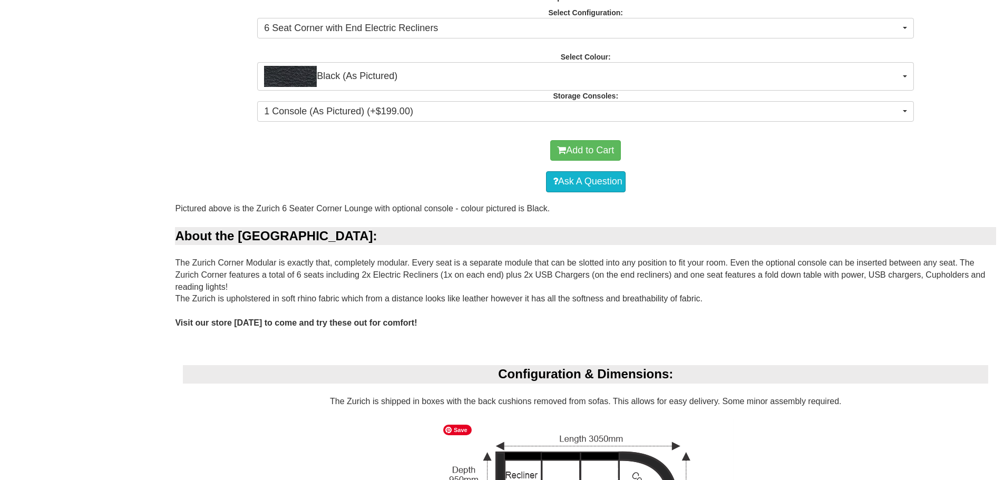
scroll to position [624, 0]
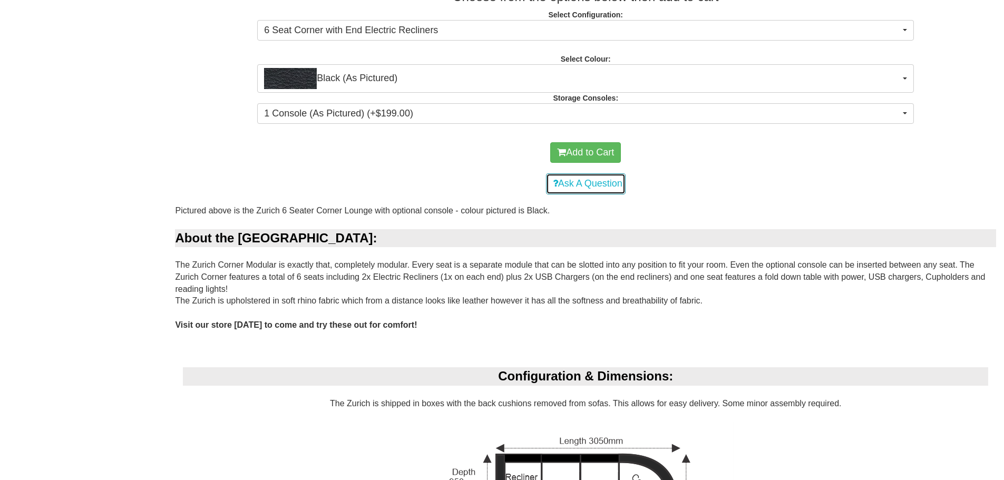
click at [575, 179] on link "Ask A Question" at bounding box center [586, 183] width 80 height 21
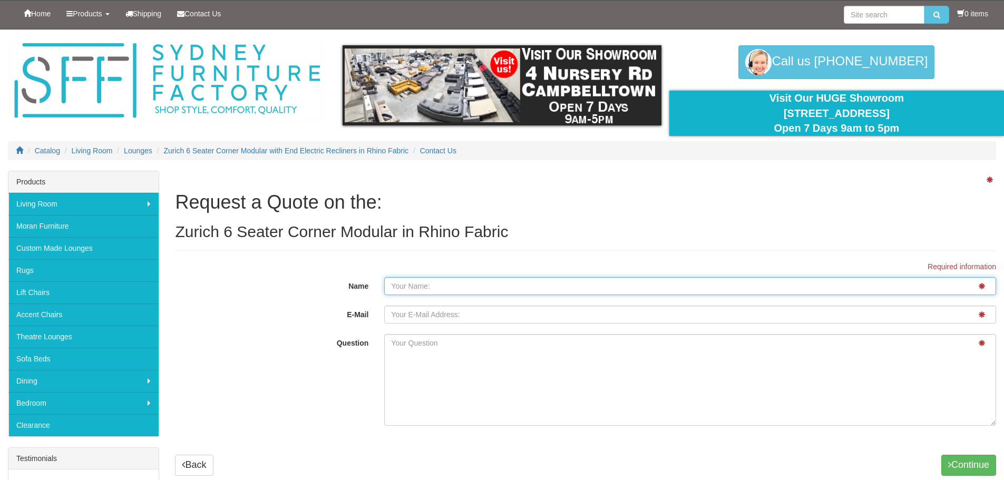
click at [407, 284] on input "Name" at bounding box center [690, 286] width 612 height 18
type input "[PERSON_NAME]"
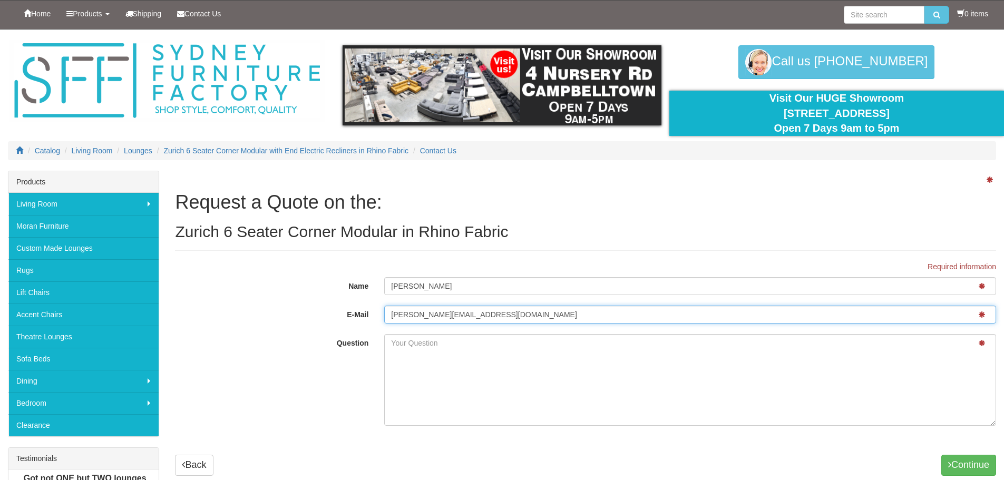
click at [503, 316] on input "[PERSON_NAME][EMAIL_ADDRESS][DOMAIN_NAME]" at bounding box center [690, 315] width 612 height 18
drag, startPoint x: 503, startPoint y: 316, endPoint x: 315, endPoint y: 324, distance: 188.3
click at [315, 324] on div "E-Mail [PERSON_NAME][EMAIL_ADDRESS][DOMAIN_NAME]" at bounding box center [585, 316] width 837 height 21
type input "[EMAIL_ADDRESS][DOMAIN_NAME]"
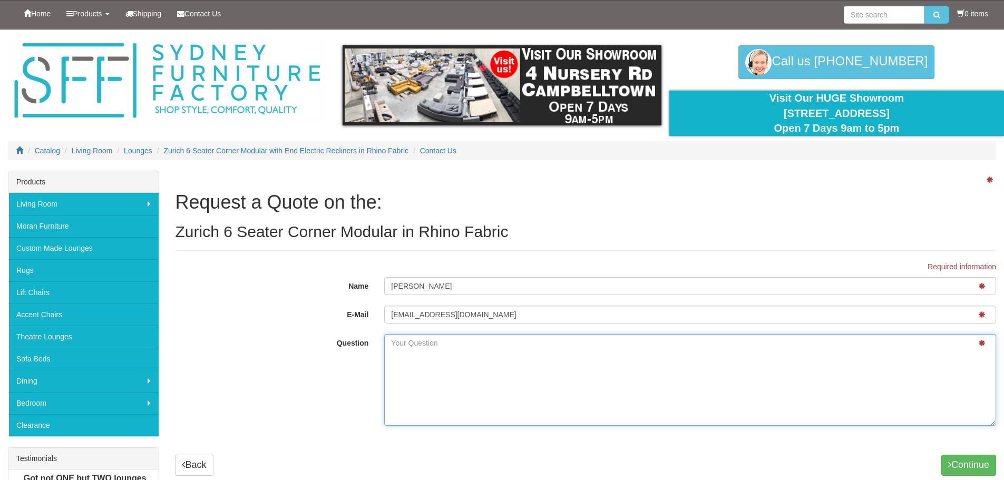
click at [461, 341] on textarea "Question" at bounding box center [690, 380] width 612 height 92
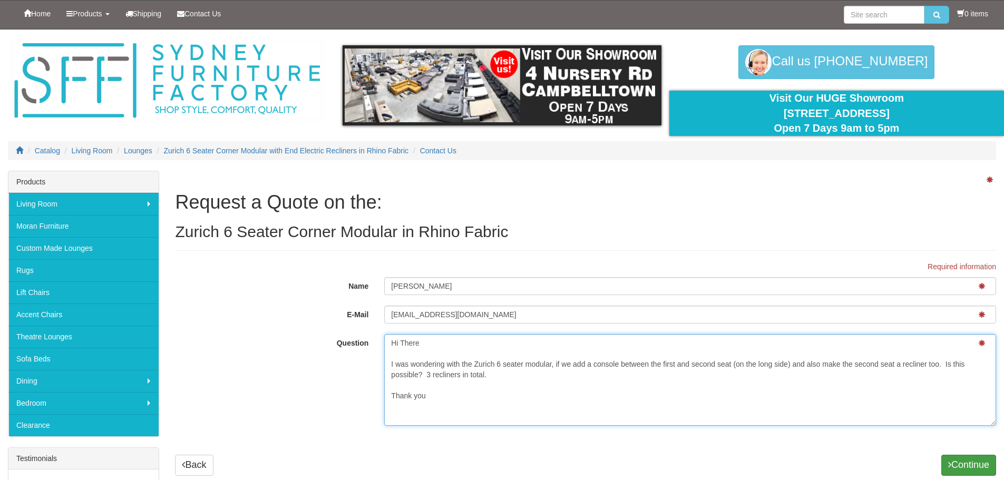
type textarea "Hi There I was wondering with the Zurich 6 seater modular, if we add a console …"
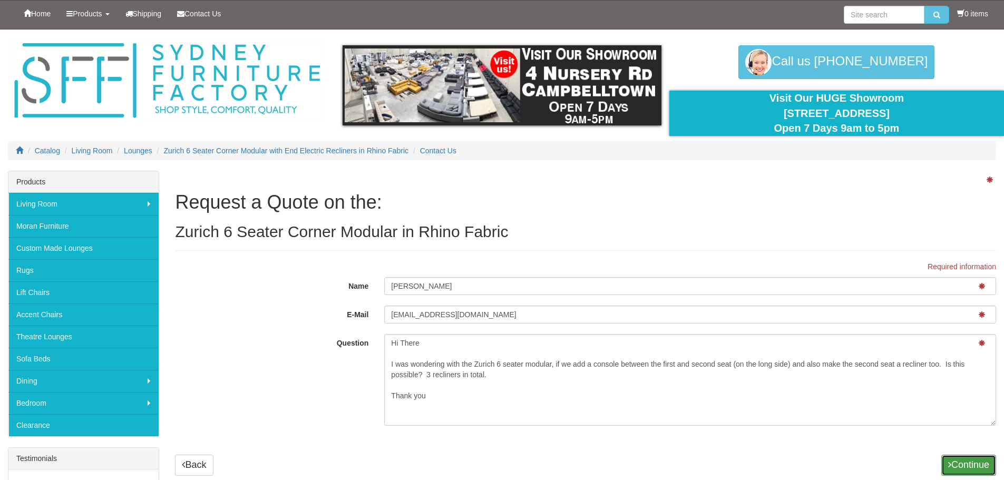
click at [960, 464] on button "Continue" at bounding box center [968, 465] width 55 height 21
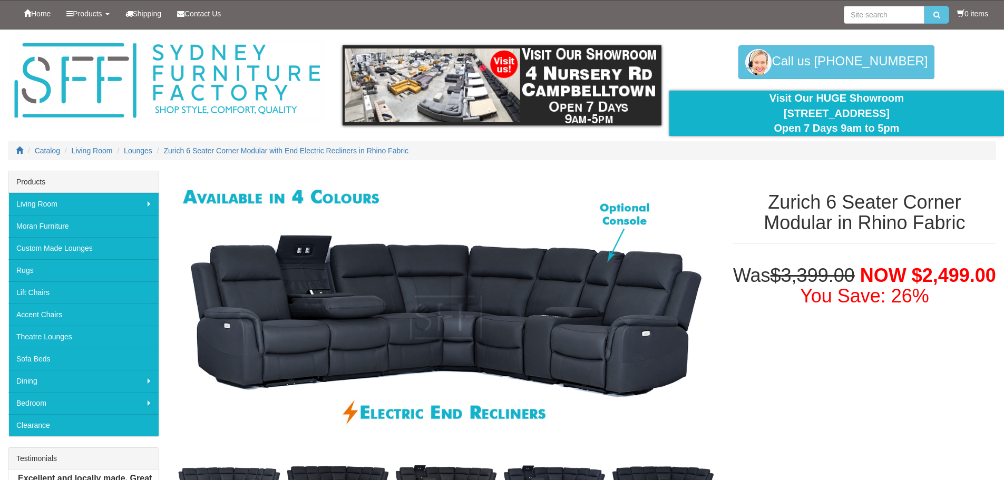
scroll to position [624, 0]
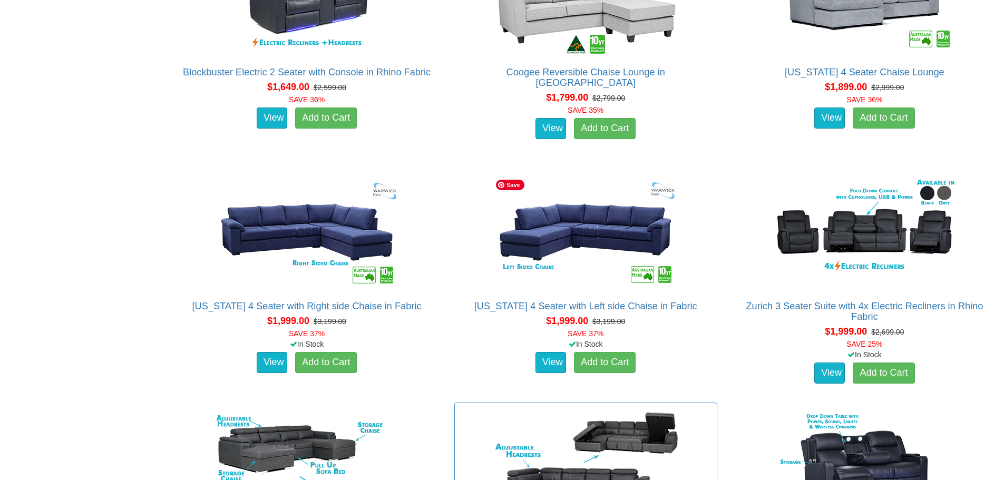
scroll to position [1335, 0]
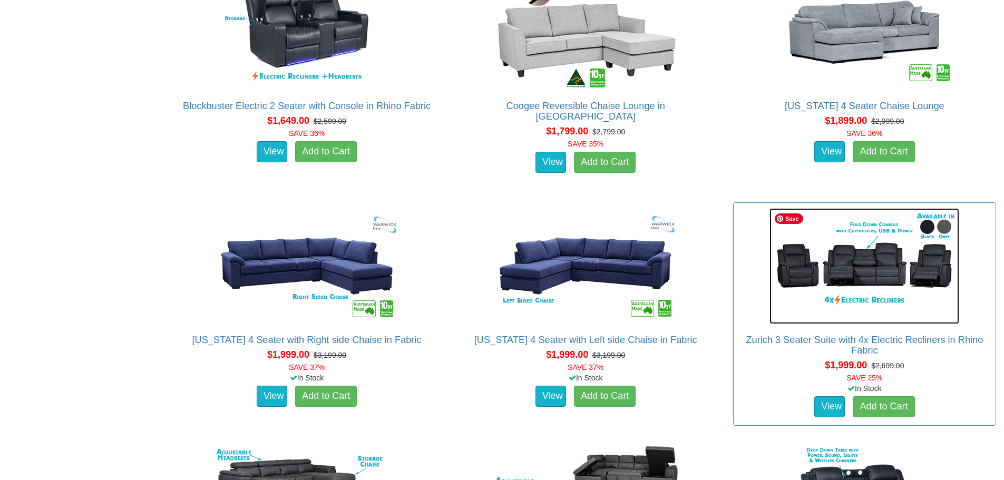
click at [849, 290] on img at bounding box center [864, 266] width 190 height 116
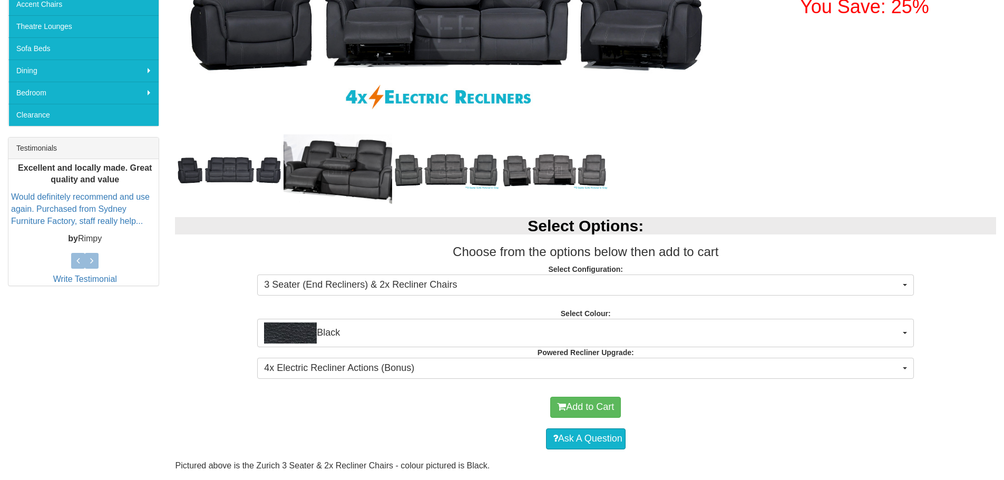
scroll to position [316, 0]
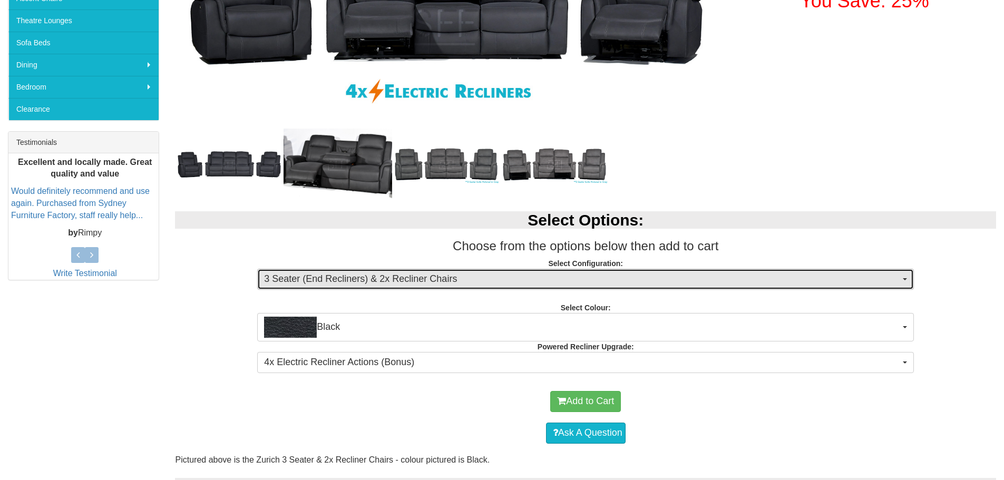
click at [404, 282] on span "3 Seater (End Recliners) & 2x Recliner Chairs" at bounding box center [582, 279] width 636 height 14
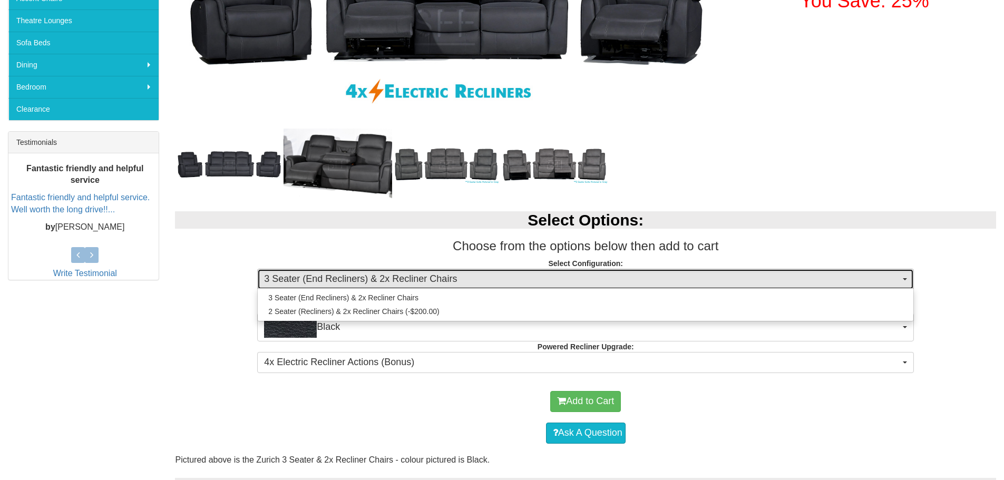
click at [404, 281] on span "3 Seater (End Recliners) & 2x Recliner Chairs" at bounding box center [582, 279] width 636 height 14
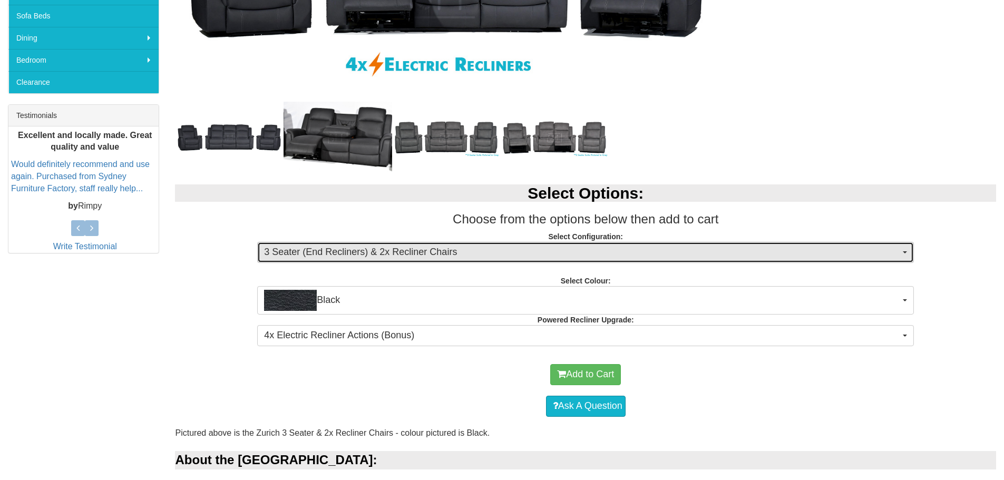
scroll to position [105, 0]
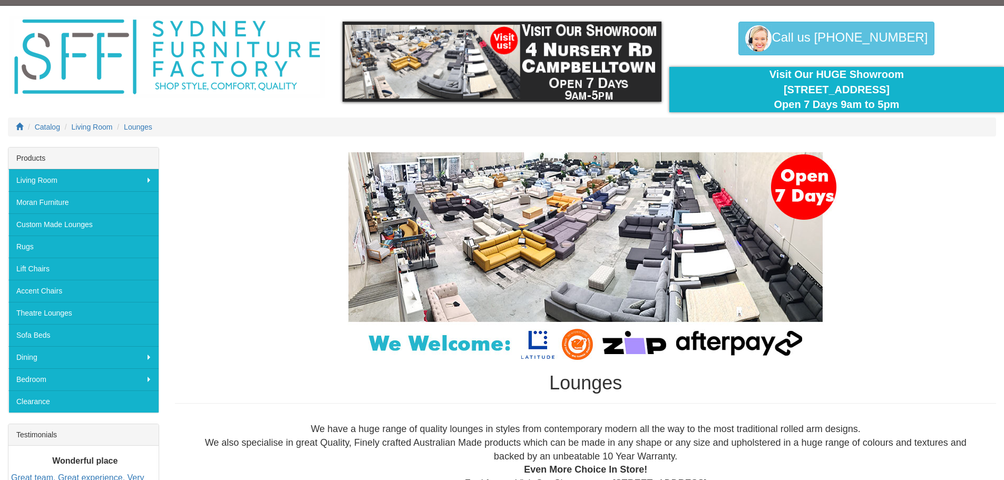
scroll to position [18, 0]
